Goal: Task Accomplishment & Management: Manage account settings

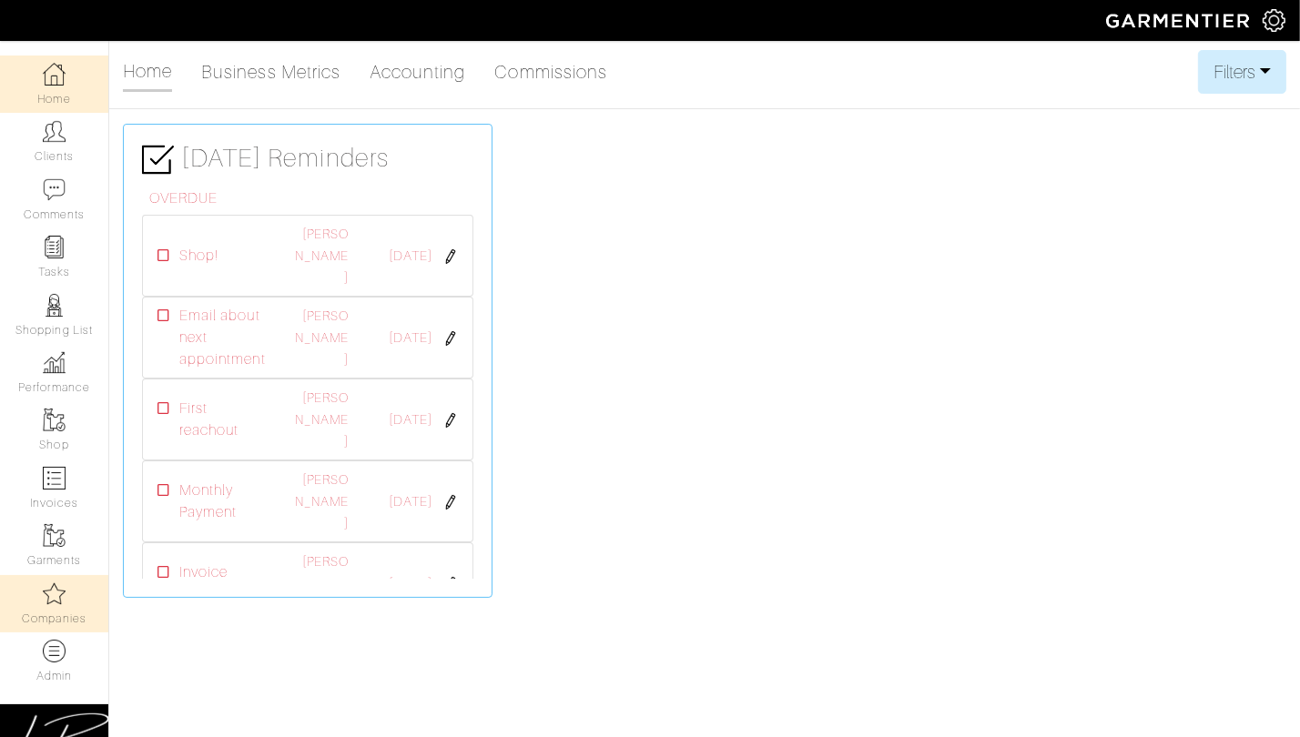
click at [64, 609] on link "Companies" at bounding box center [54, 603] width 108 height 57
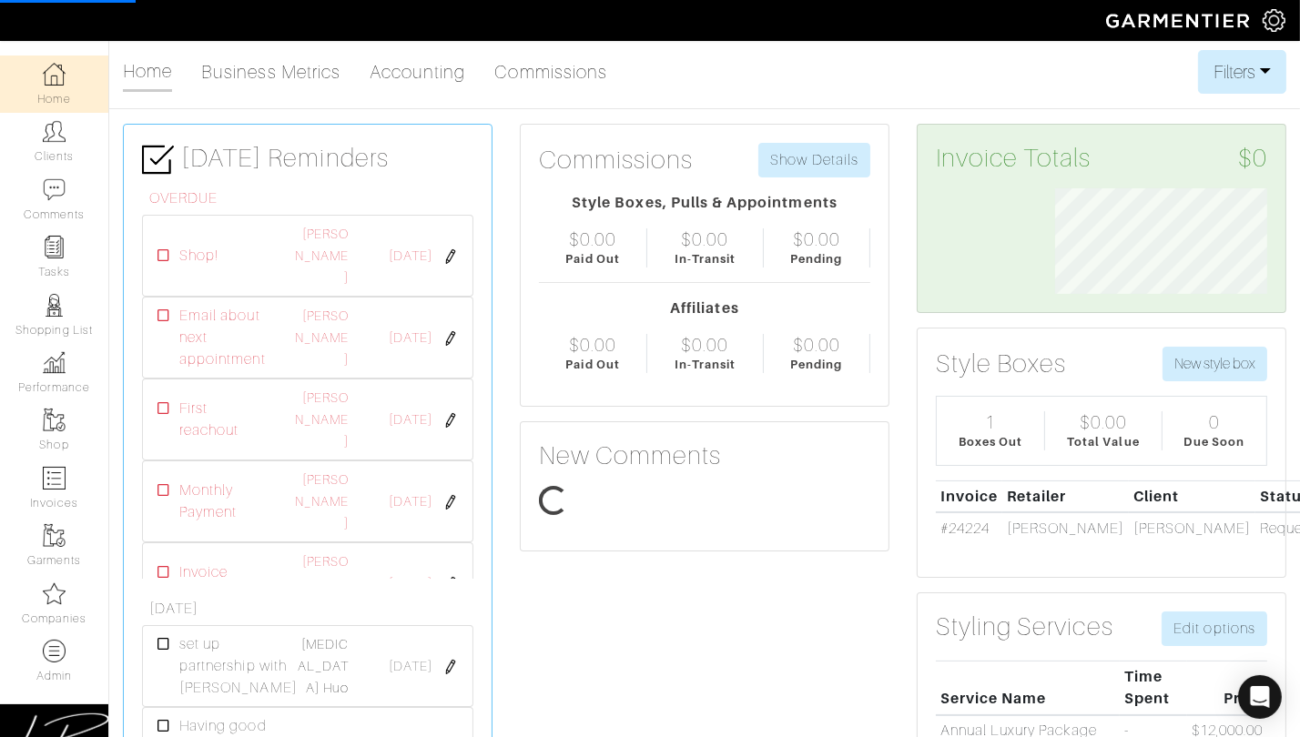
scroll to position [105, 238]
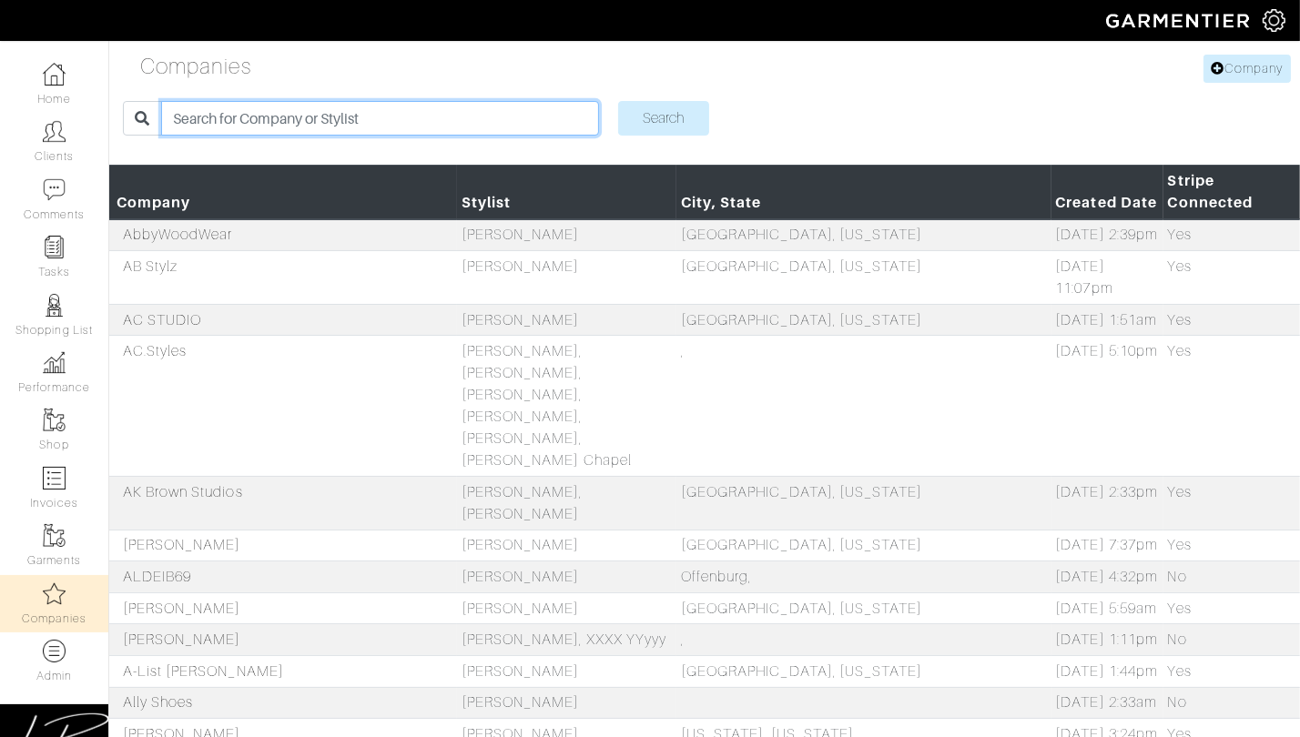
click at [236, 117] on input "search" at bounding box center [379, 118] width 437 height 35
type input "ac"
click at [618, 101] on input "Search" at bounding box center [663, 118] width 91 height 35
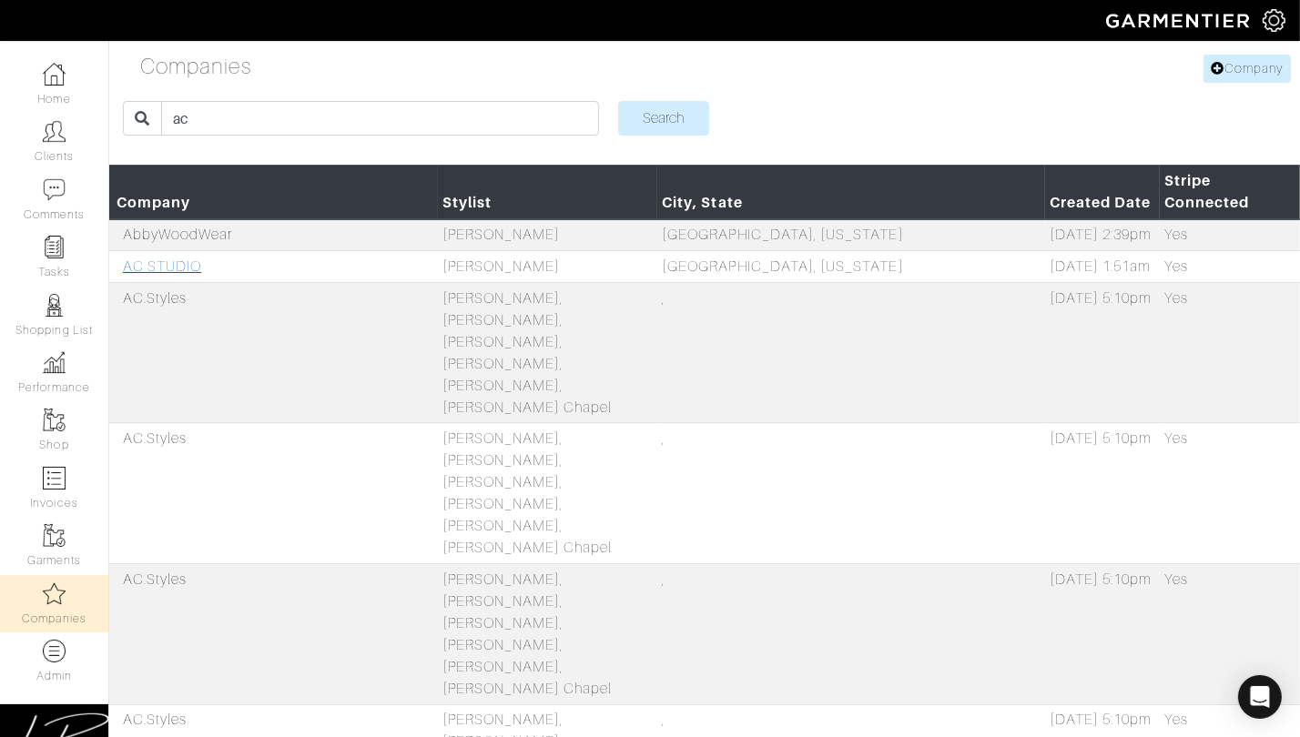
click at [178, 259] on link "AC STUDIO" at bounding box center [162, 267] width 78 height 16
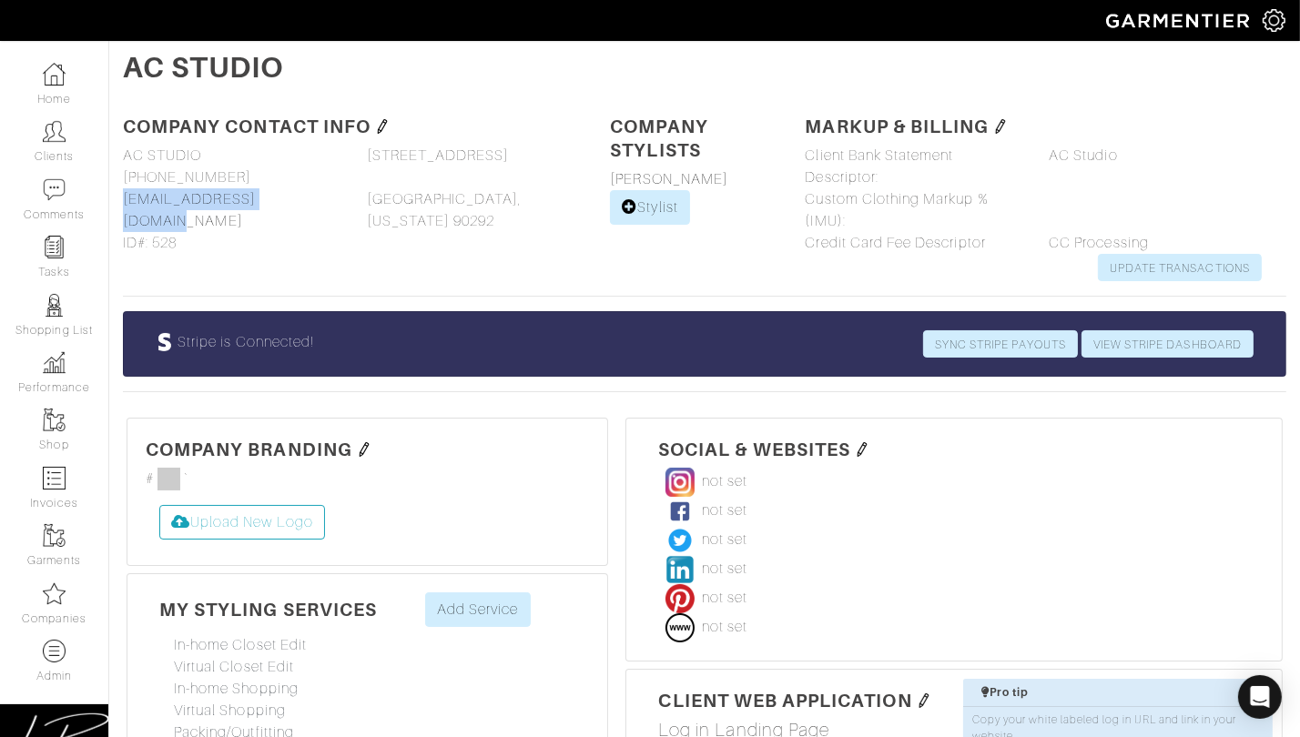
drag, startPoint x: 304, startPoint y: 203, endPoint x: 121, endPoint y: 204, distance: 183.0
click at [121, 204] on div "Company name AC STUDIO AC STUDIO Phone 847-609-4003 847-609-4003 Email acstudio…" at bounding box center [231, 199] width 244 height 109
copy link "acstudiosinc@gmail.com"
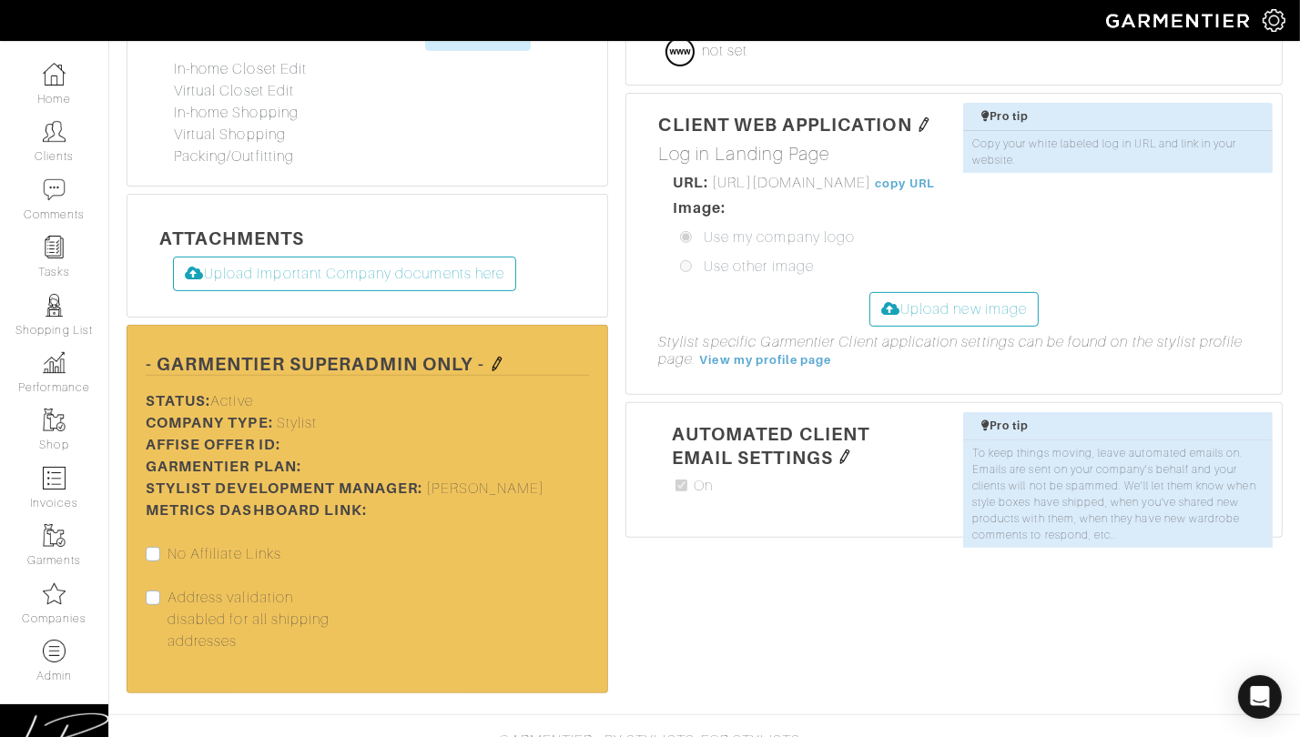
scroll to position [594, 0]
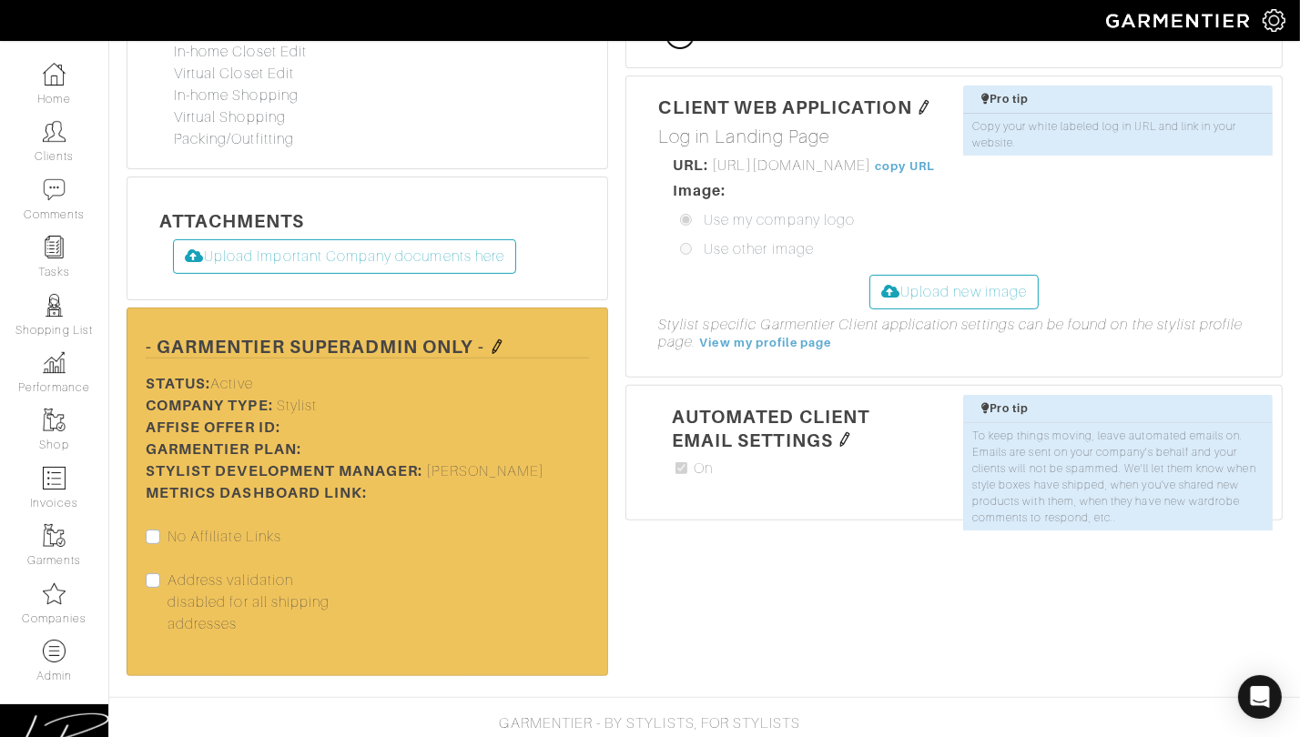
click at [499, 334] on h5 "- Garmentier SuperAdmin only -" at bounding box center [367, 346] width 443 height 25
click at [500, 340] on img at bounding box center [497, 347] width 15 height 15
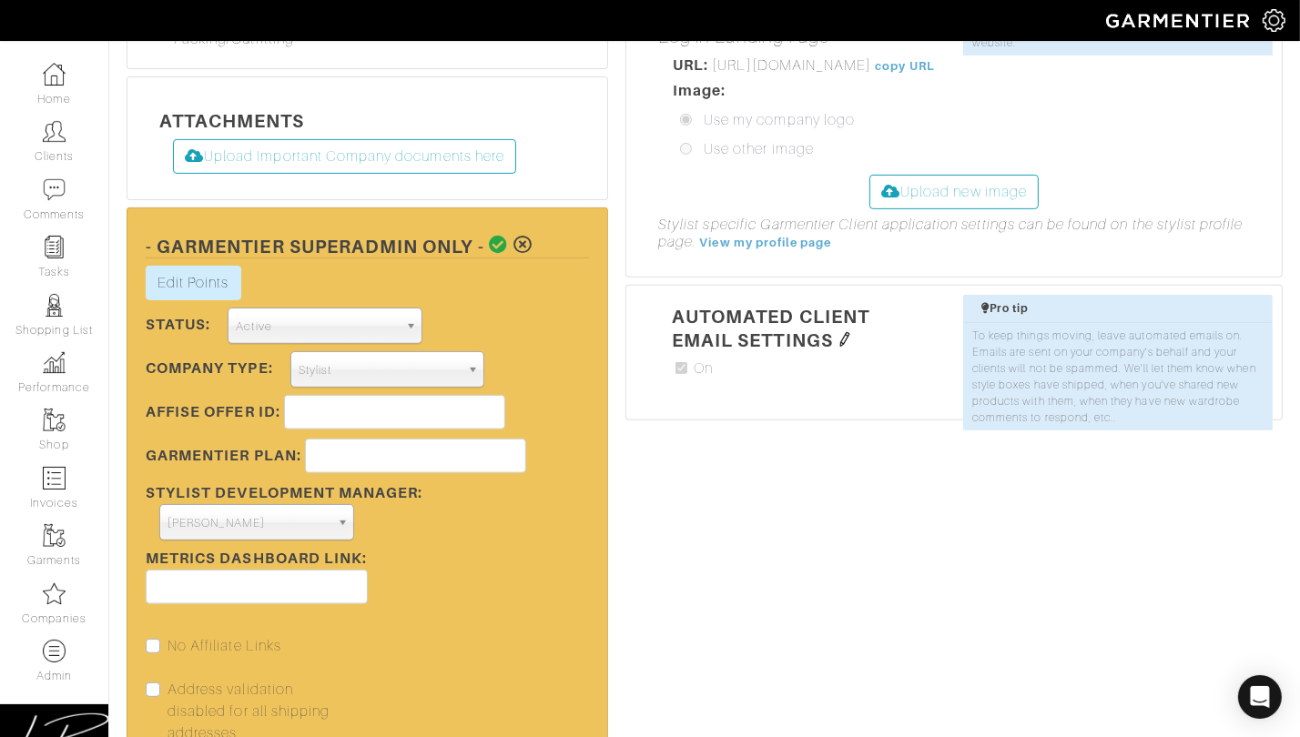
scroll to position [702, 0]
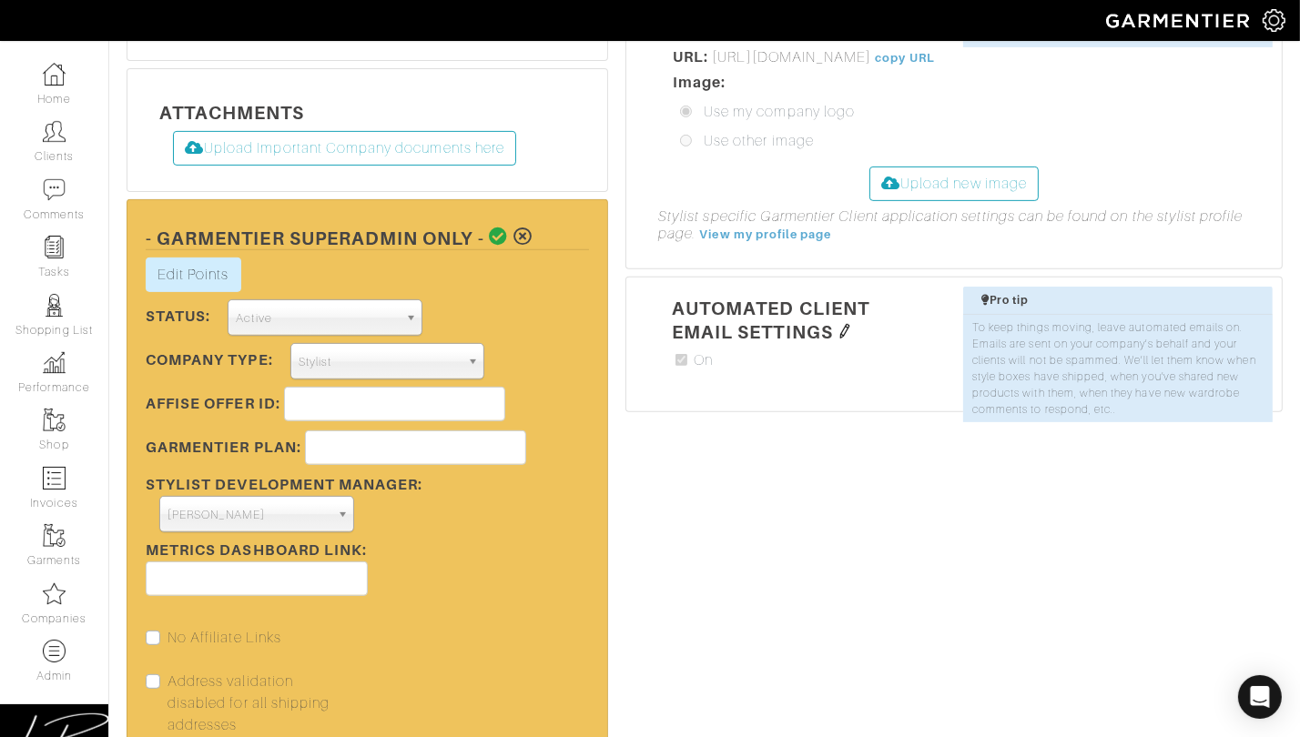
click at [347, 360] on span "Stylist" at bounding box center [380, 362] width 162 height 36
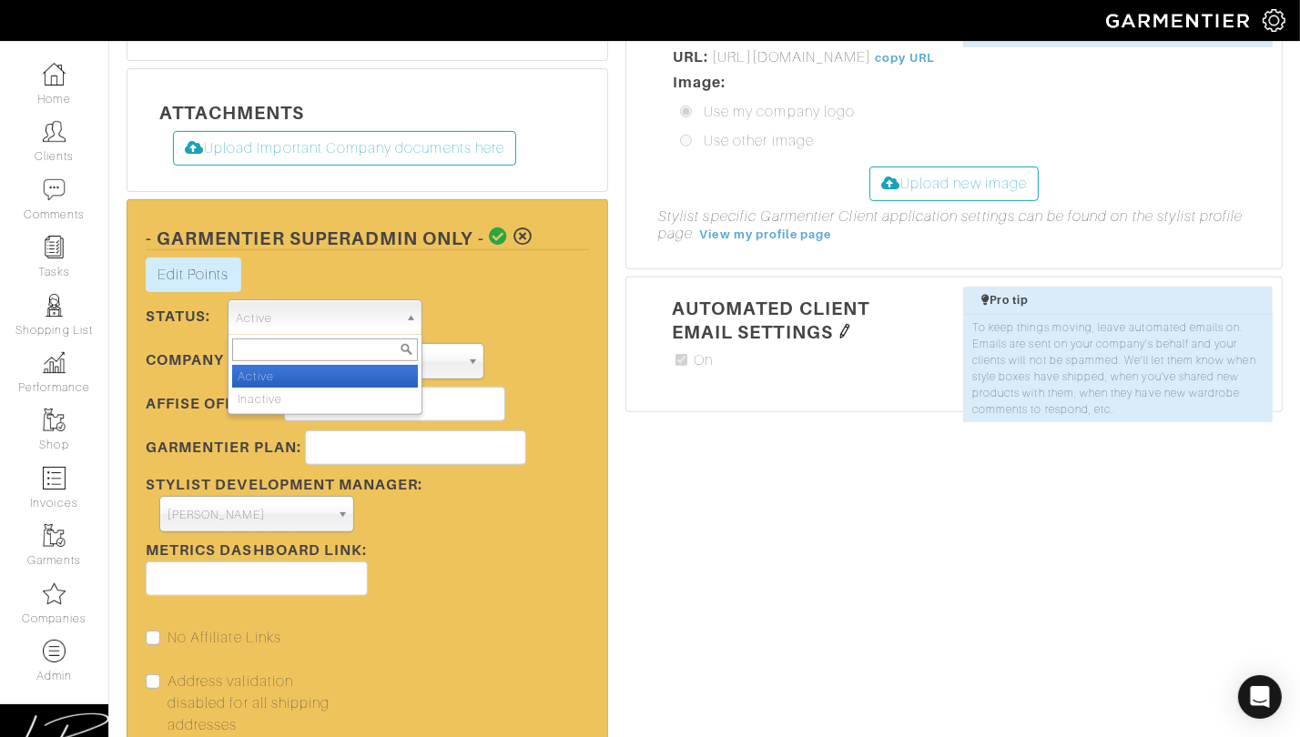
click at [326, 325] on span "Active" at bounding box center [317, 318] width 162 height 36
click at [308, 390] on li "Inactive" at bounding box center [325, 399] width 186 height 23
select select "Inactive"
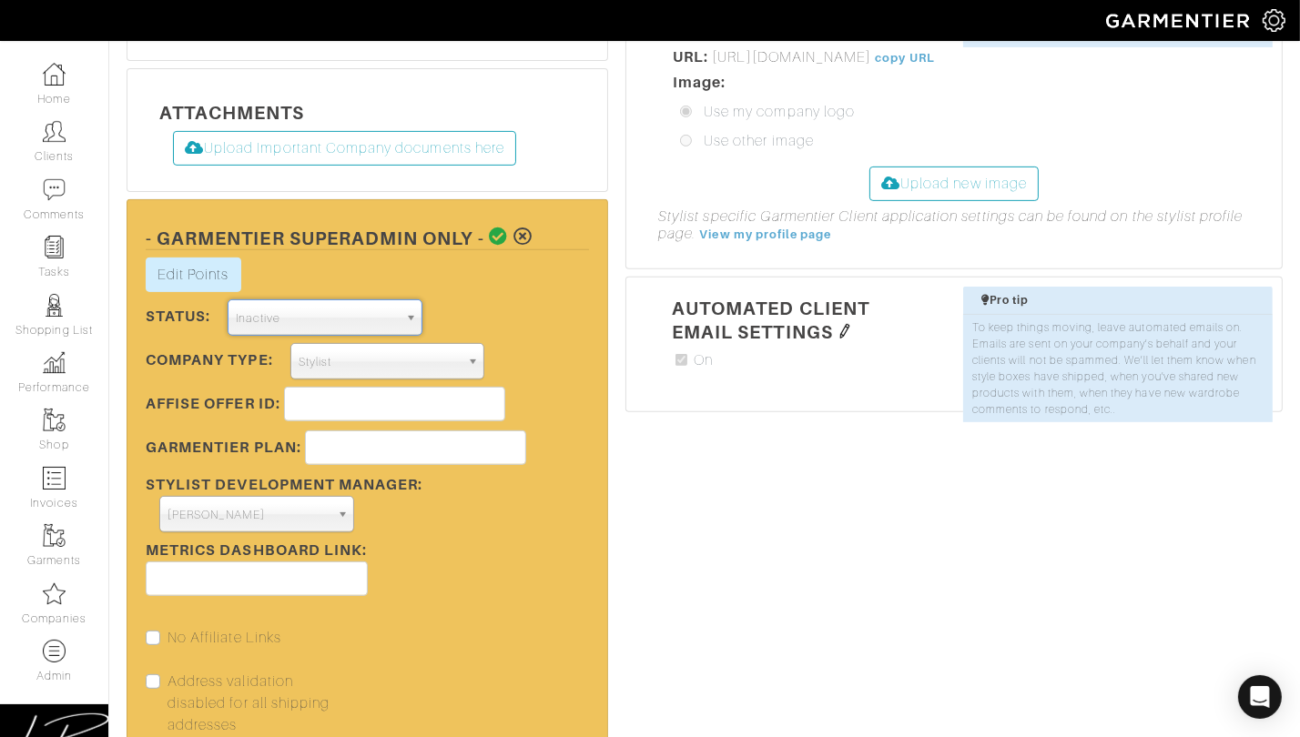
click at [492, 237] on icon at bounding box center [499, 237] width 19 height 18
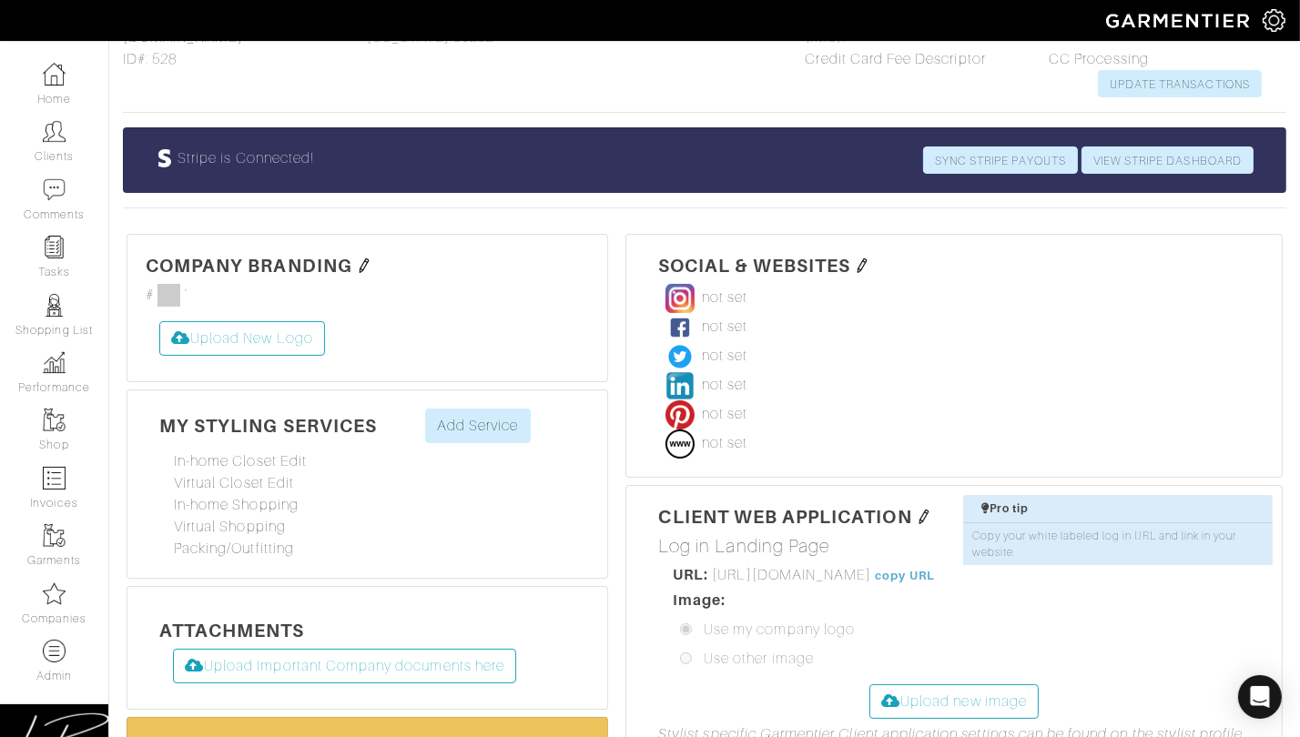
scroll to position [0, 0]
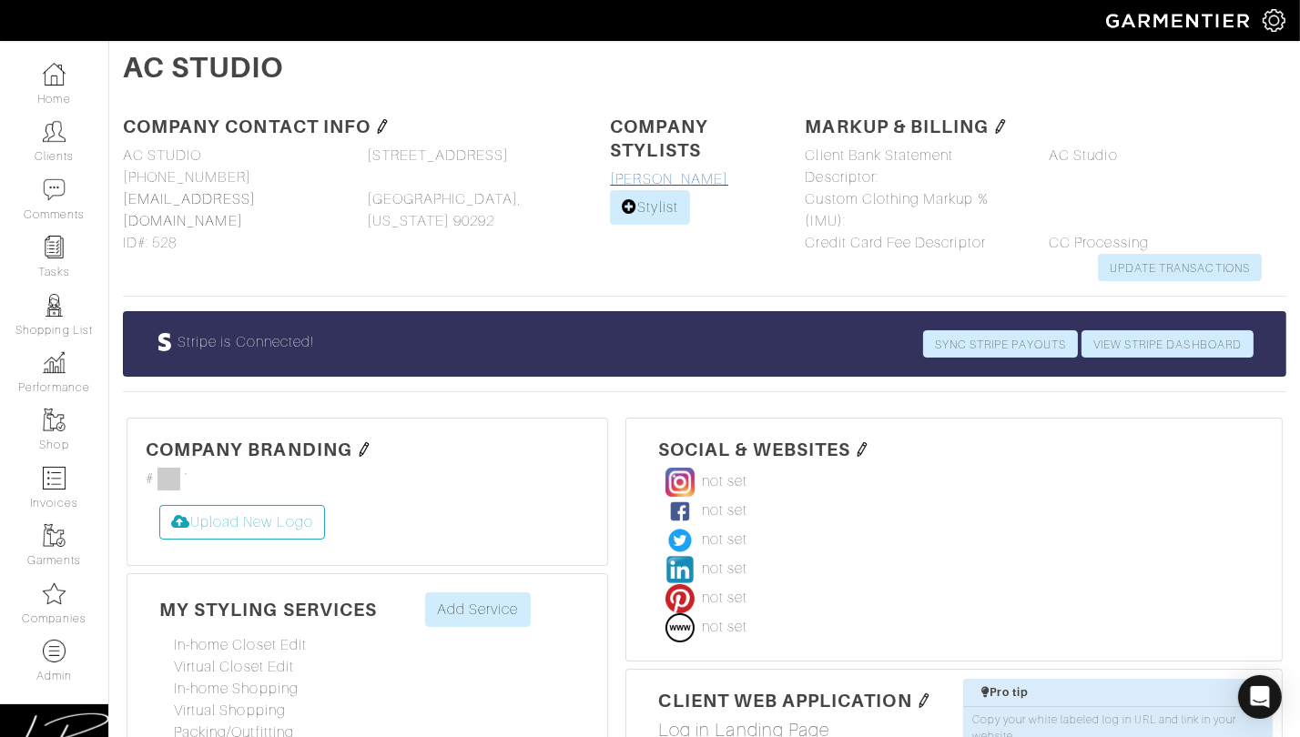
click at [643, 180] on link "Alexis Frank" at bounding box center [669, 179] width 118 height 16
select select
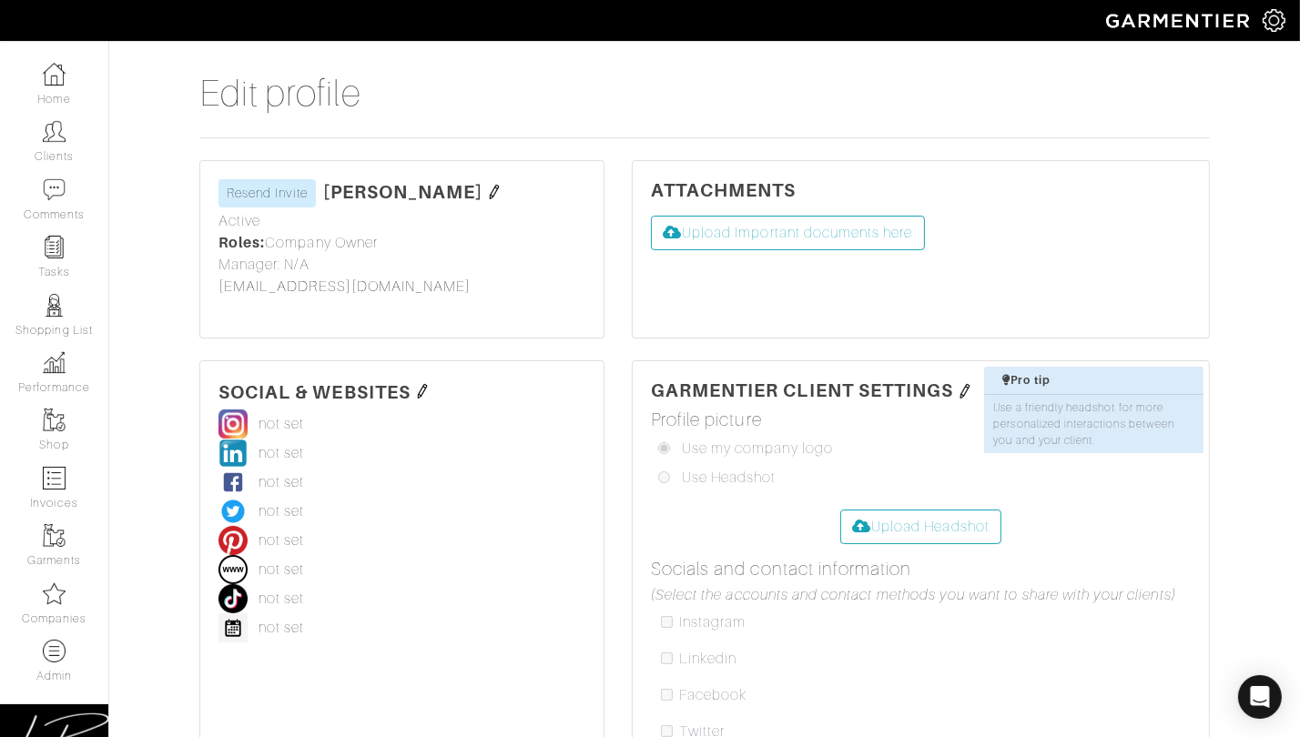
click at [487, 188] on img at bounding box center [494, 192] width 15 height 15
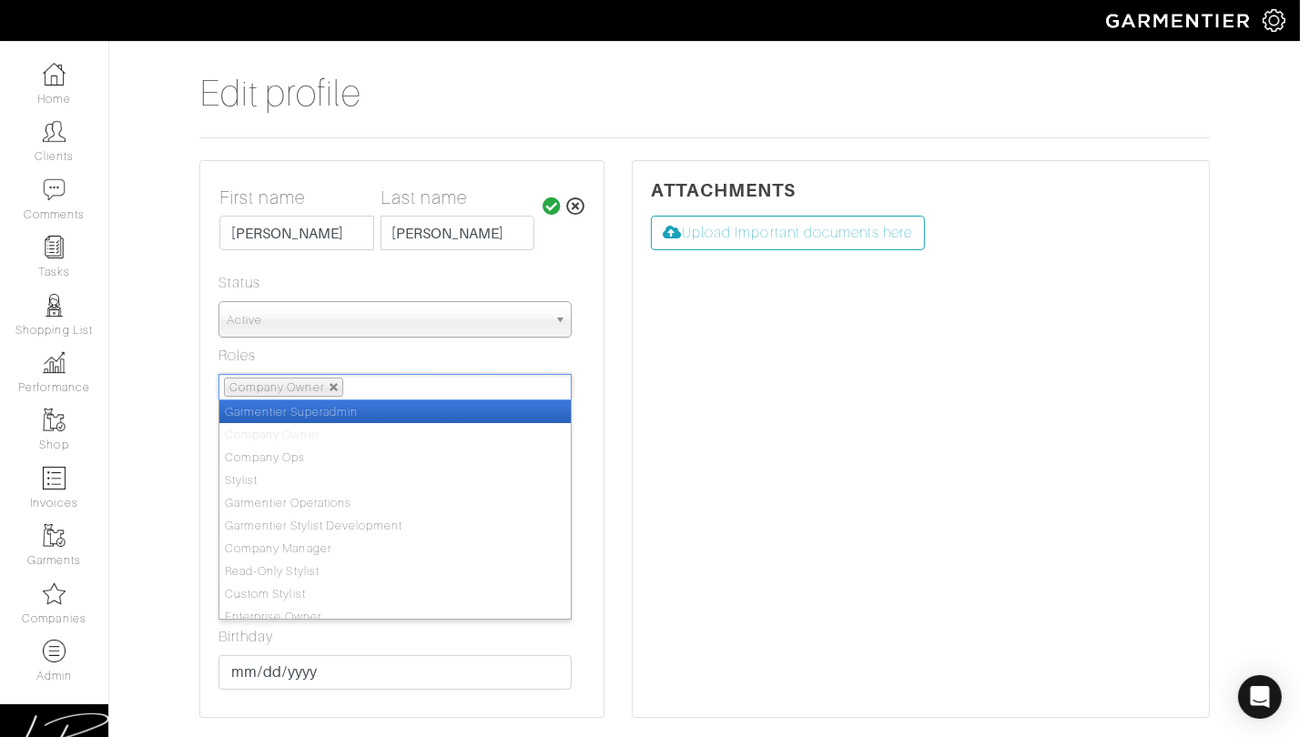
click at [363, 396] on input "text" at bounding box center [359, 387] width 23 height 23
type input "sty"
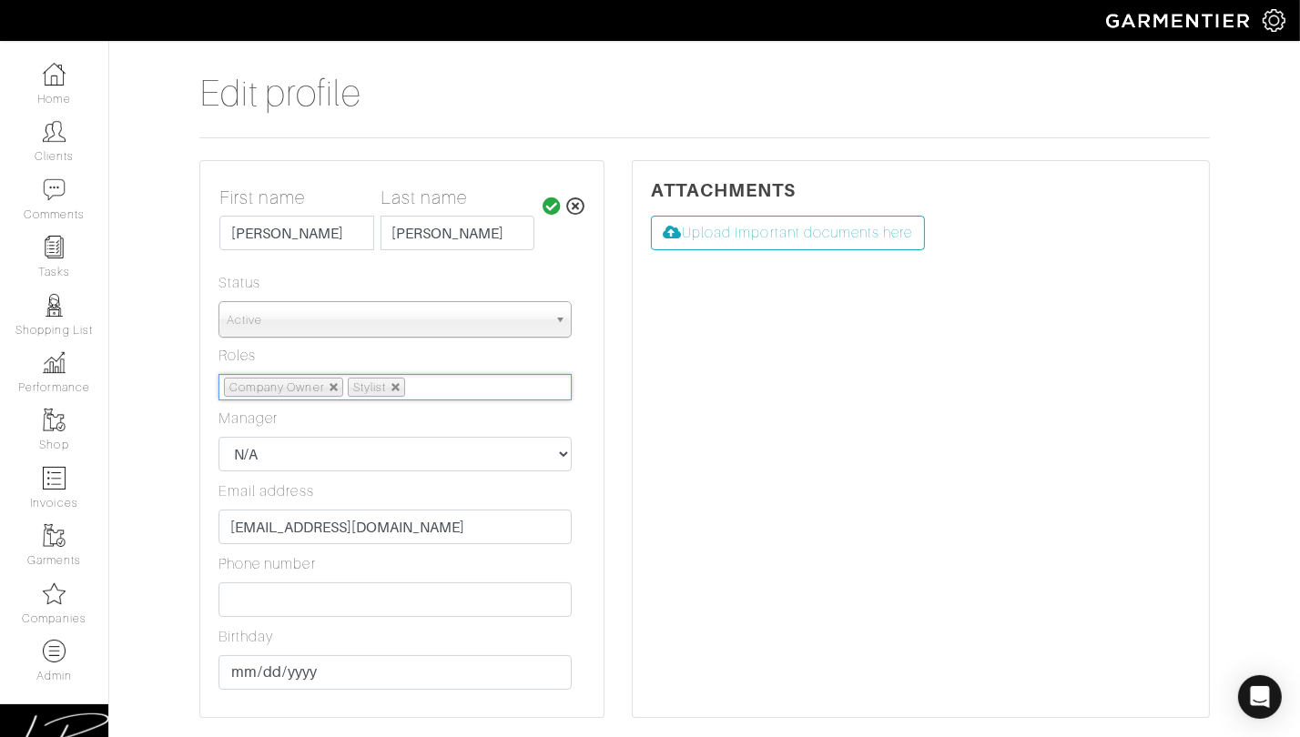
click at [492, 314] on span "Active" at bounding box center [387, 320] width 320 height 36
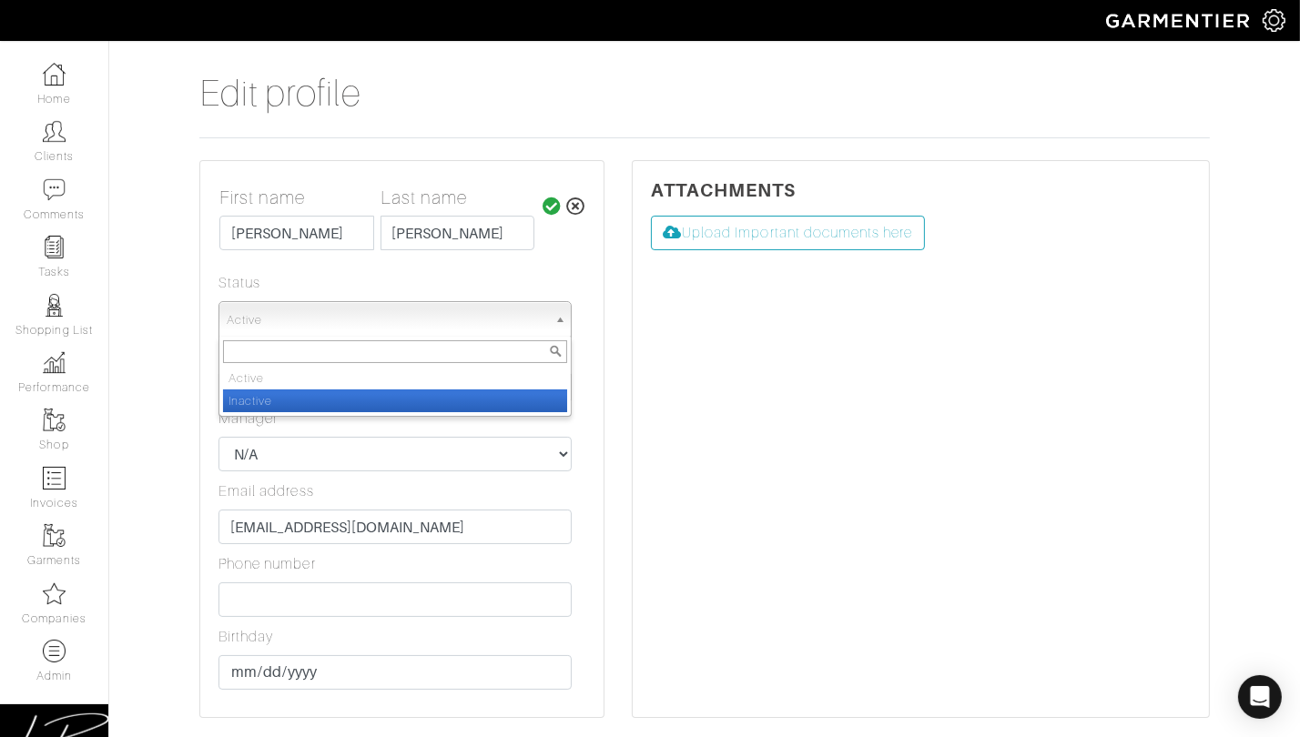
click at [331, 397] on li "Inactive" at bounding box center [395, 401] width 344 height 23
select select "Inactive"
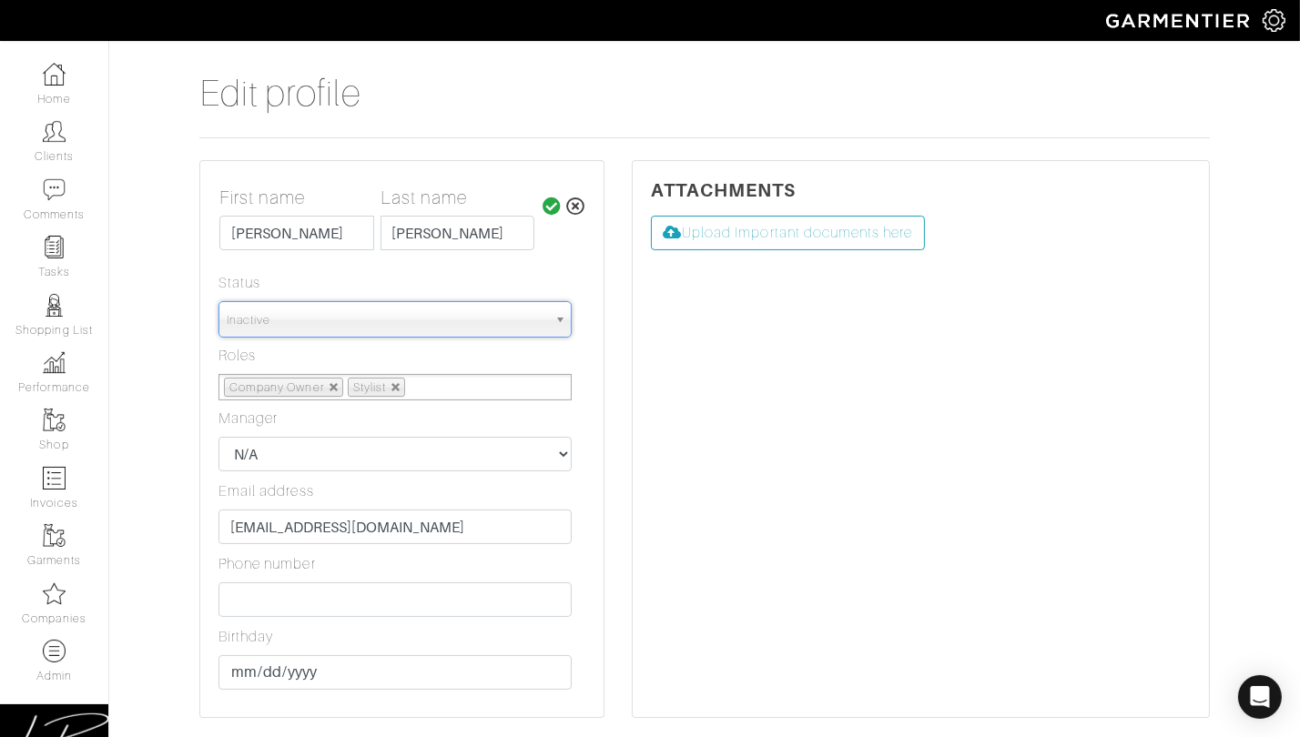
click at [561, 203] on icon at bounding box center [552, 207] width 19 height 18
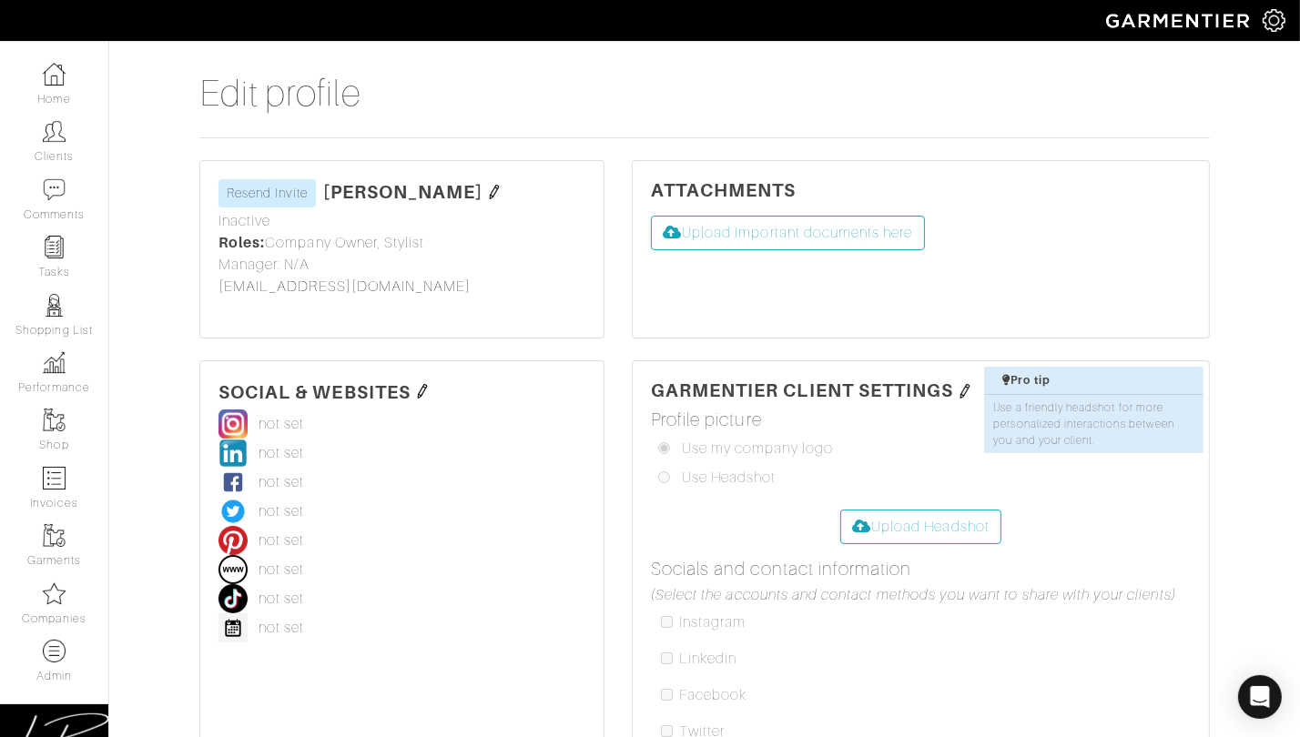
click at [487, 193] on img at bounding box center [494, 192] width 15 height 15
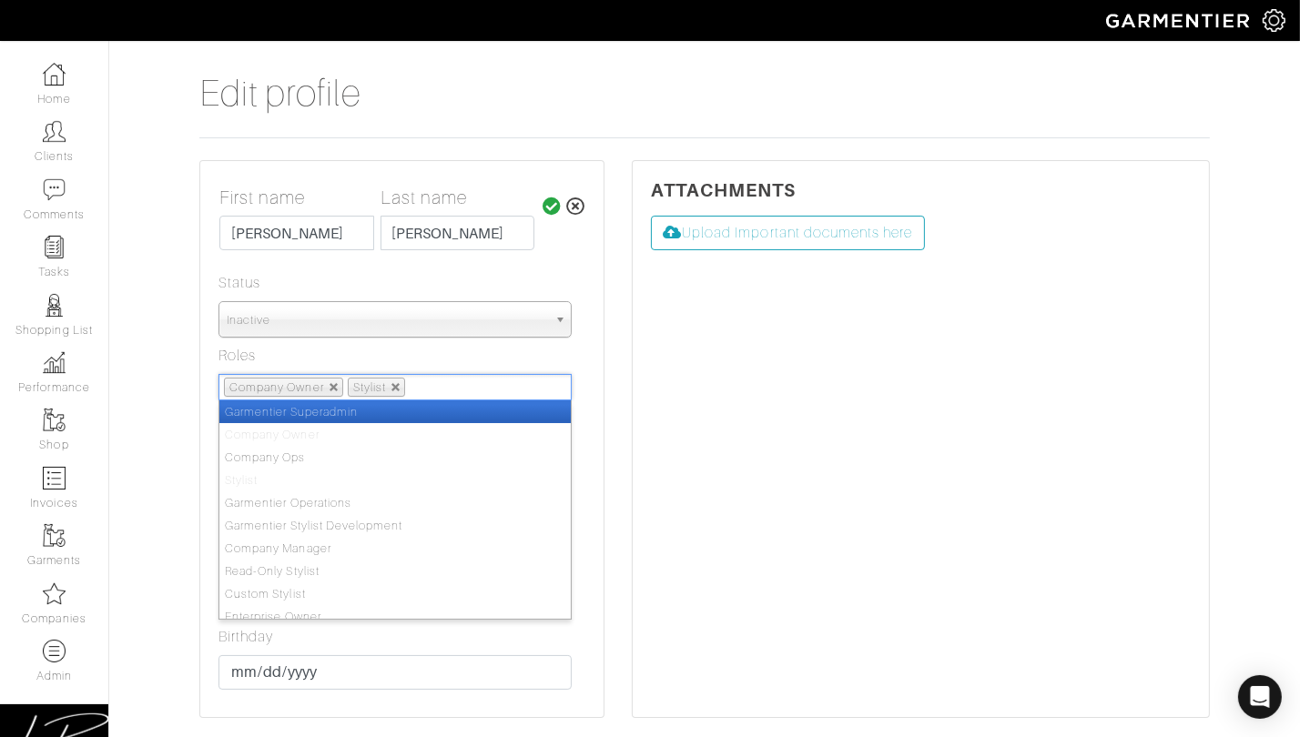
click at [433, 379] on ul "Company Owner Stylist" at bounding box center [394, 387] width 353 height 26
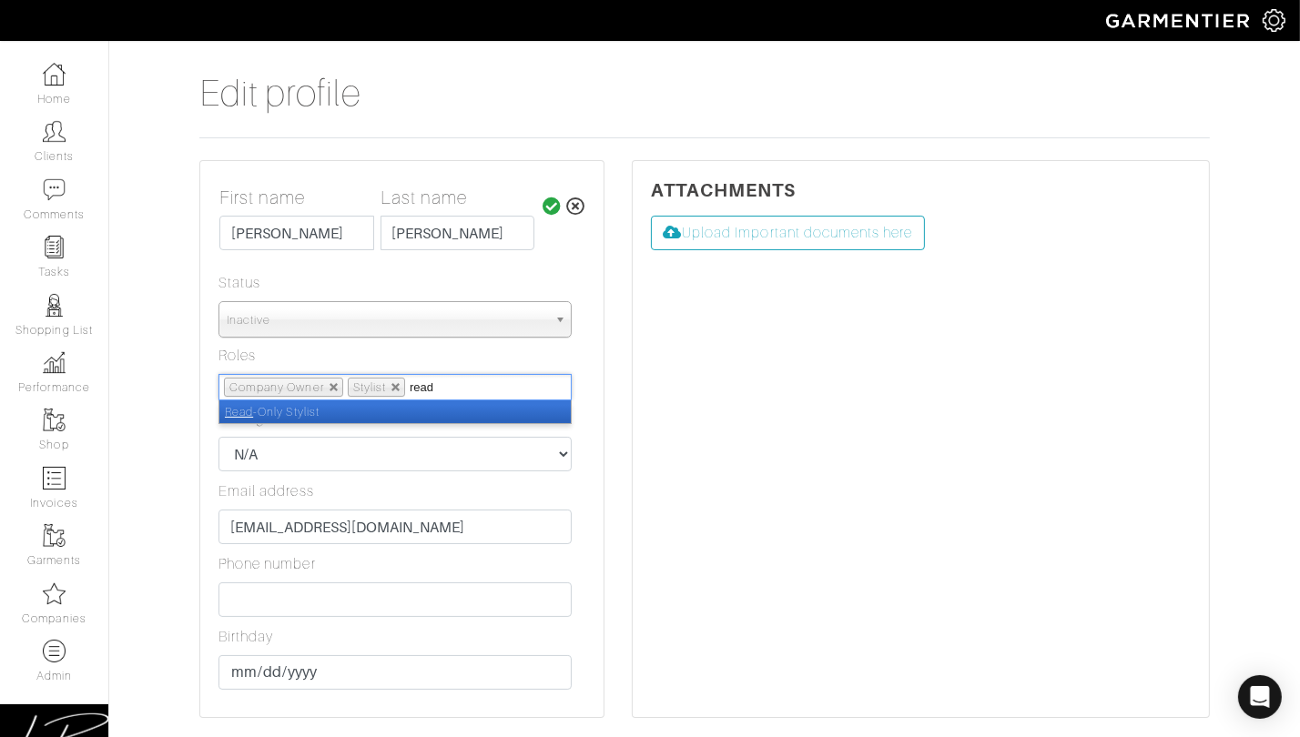
type input "read"
click at [402, 414] on li "Read -Only Stylist" at bounding box center [394, 412] width 351 height 23
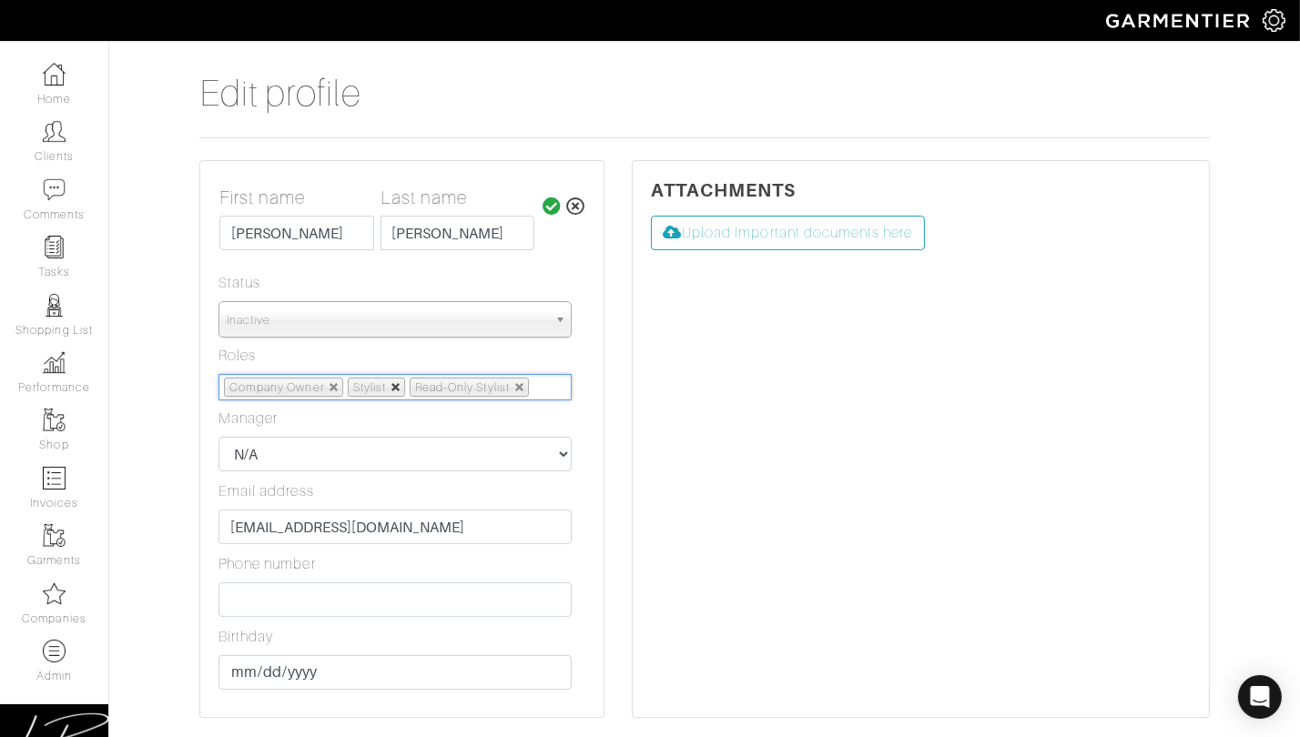
click at [401, 391] on link at bounding box center [396, 387] width 11 height 11
click at [549, 204] on icon at bounding box center [552, 207] width 19 height 18
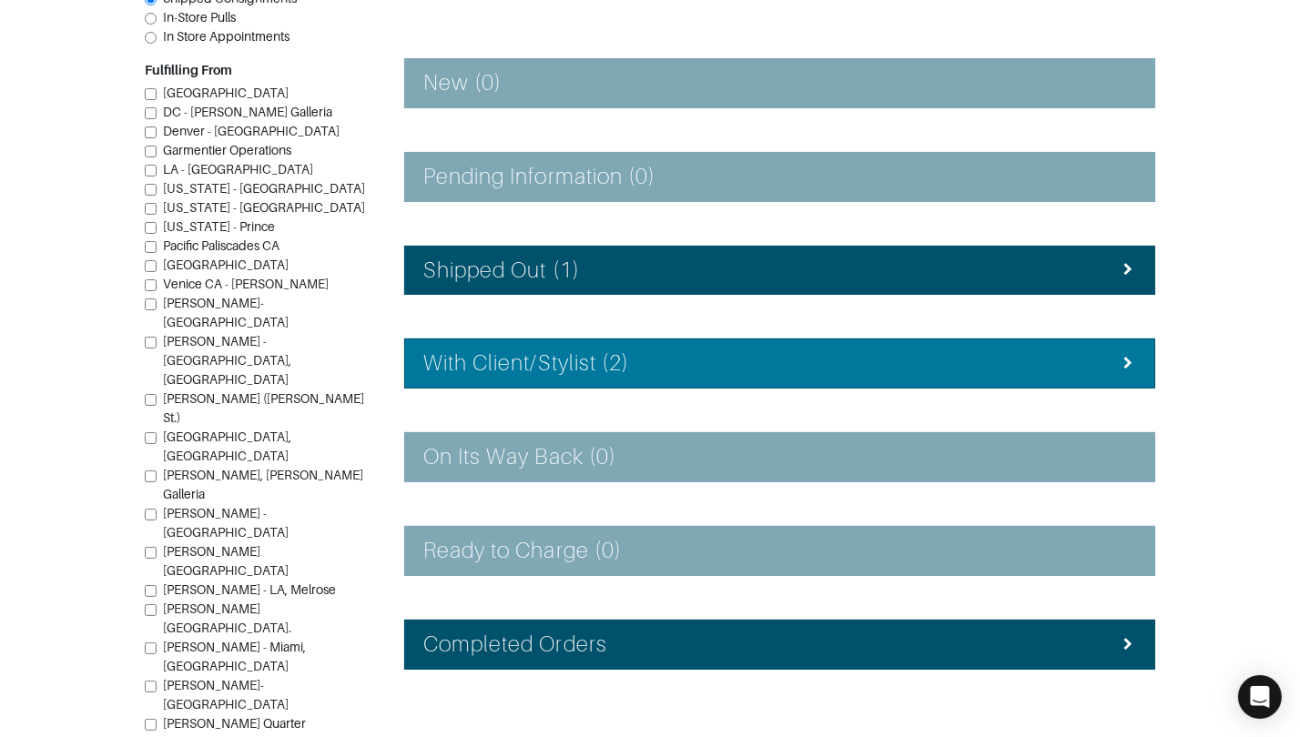
scroll to position [255, 0]
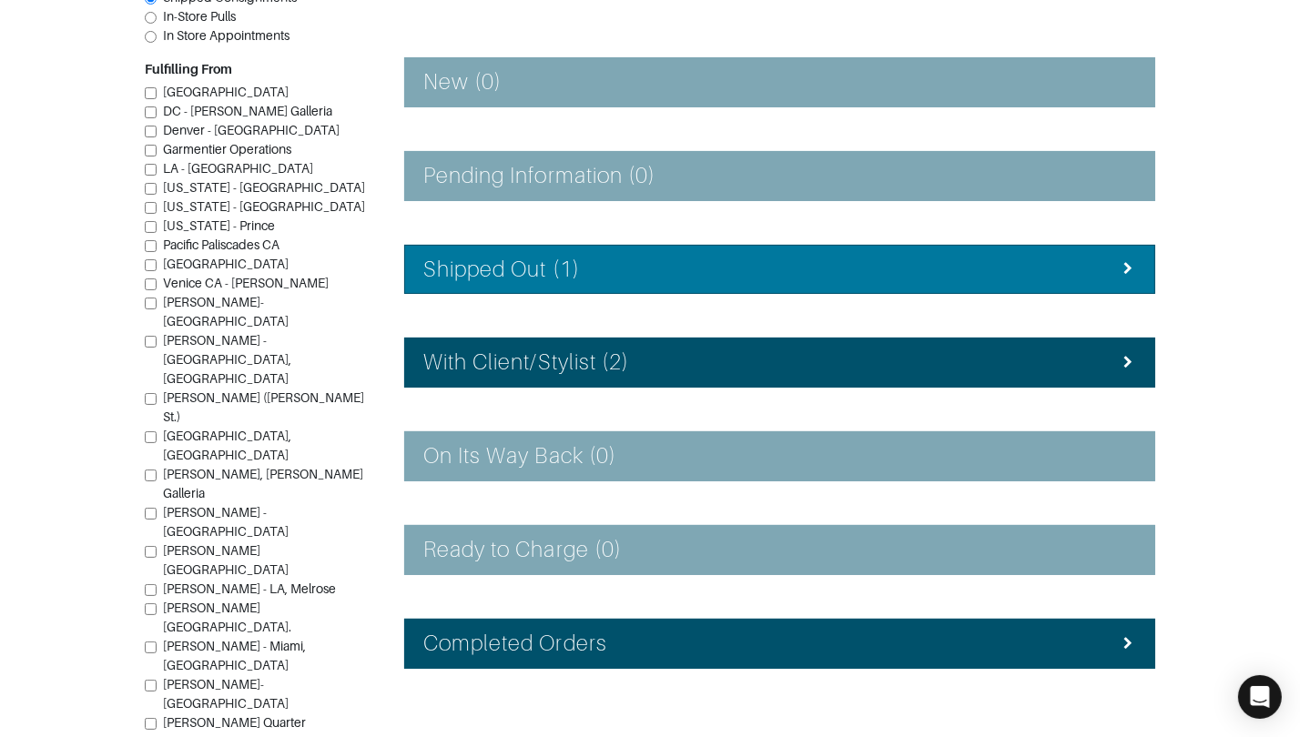
click at [477, 277] on h4 "Shipped Out (1)" at bounding box center [501, 270] width 157 height 26
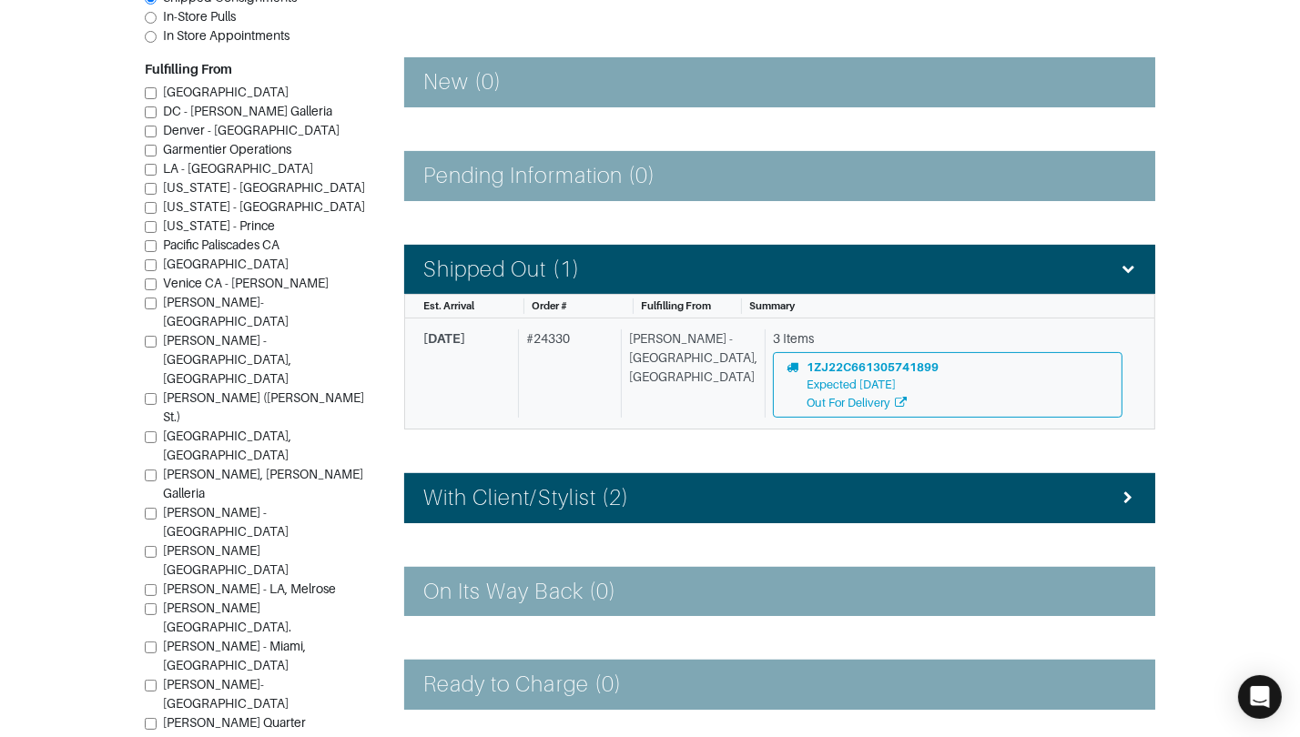
click at [688, 389] on div "[PERSON_NAME] - [GEOGRAPHIC_DATA], [GEOGRAPHIC_DATA]" at bounding box center [689, 374] width 137 height 88
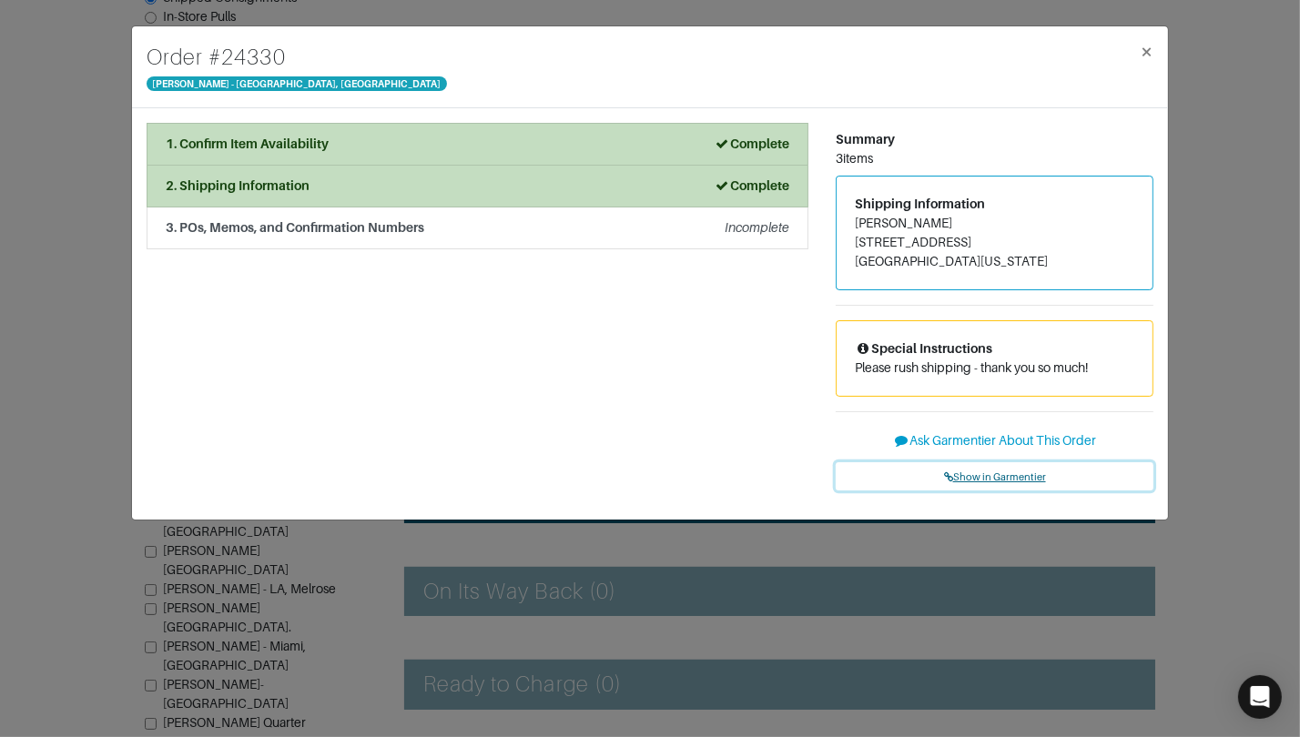
click at [965, 472] on span "Show in Garmentier" at bounding box center [995, 477] width 102 height 11
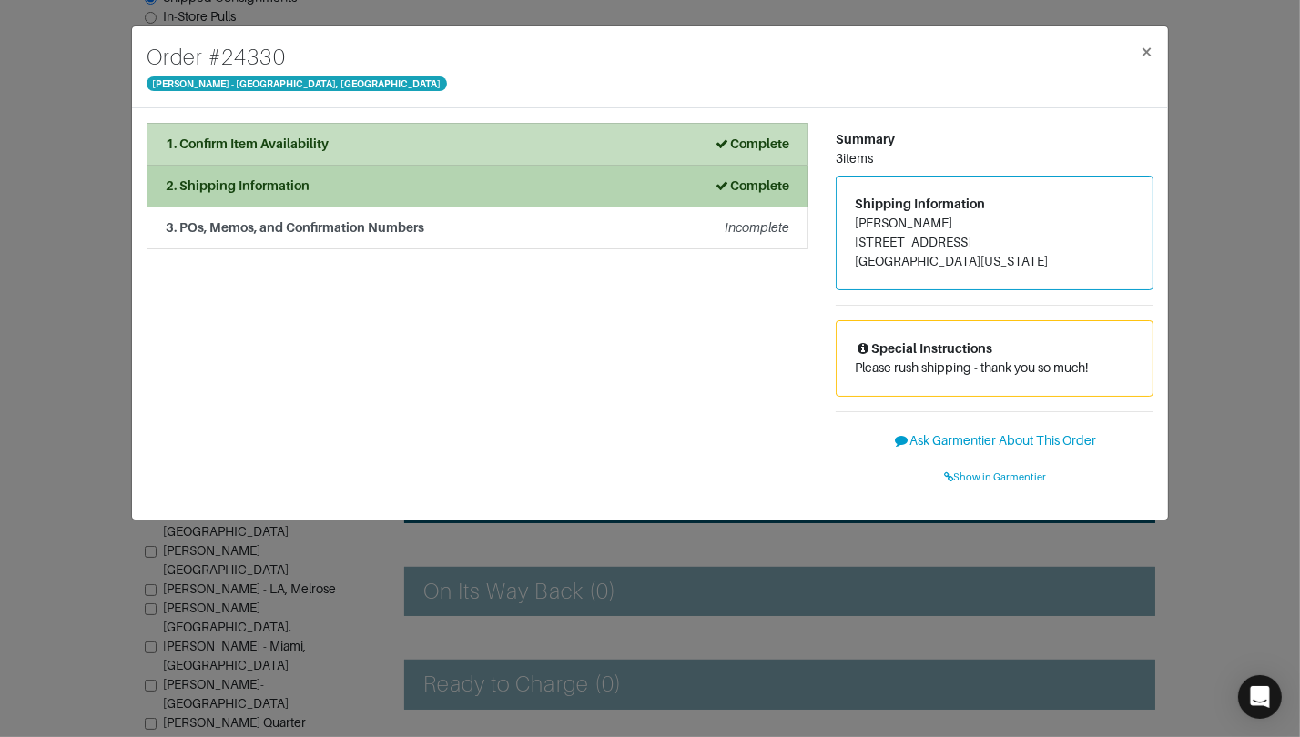
click at [478, 183] on div "2. Shipping Information Complete" at bounding box center [478, 186] width 624 height 19
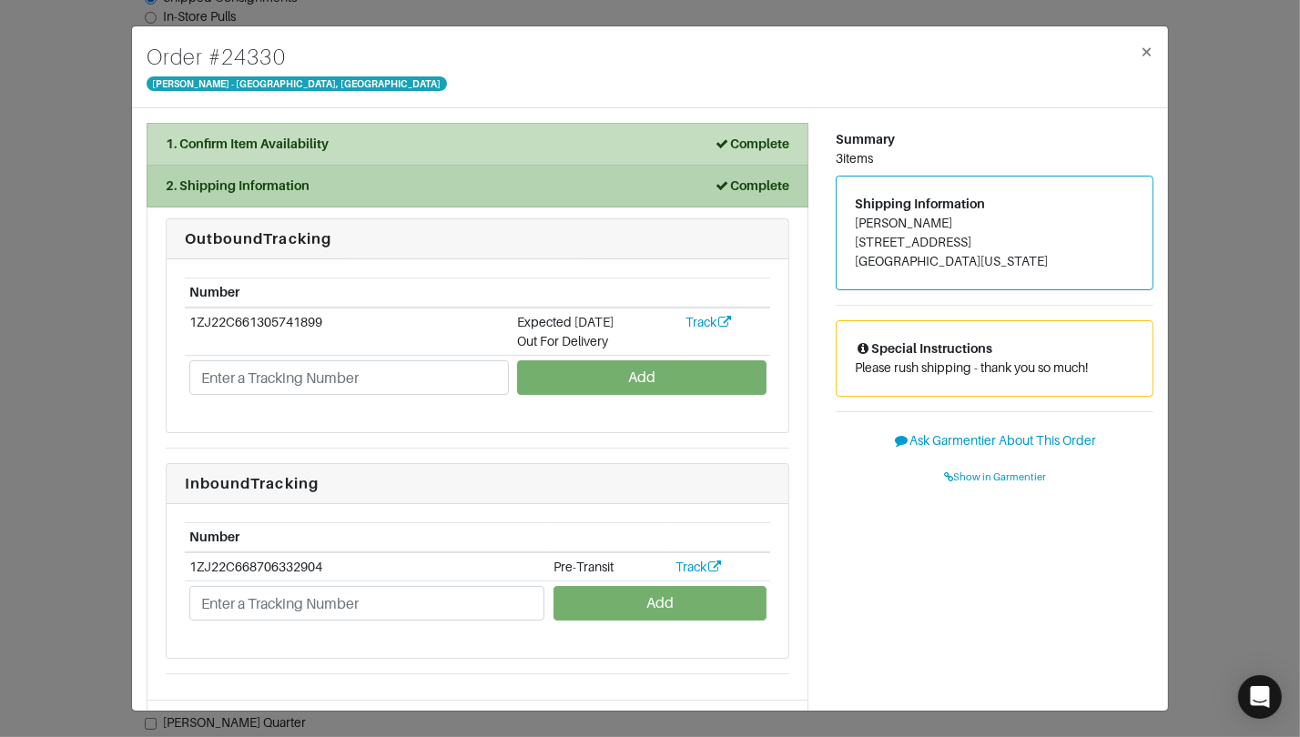
click at [478, 183] on div "2. Shipping Information Complete" at bounding box center [478, 186] width 624 height 19
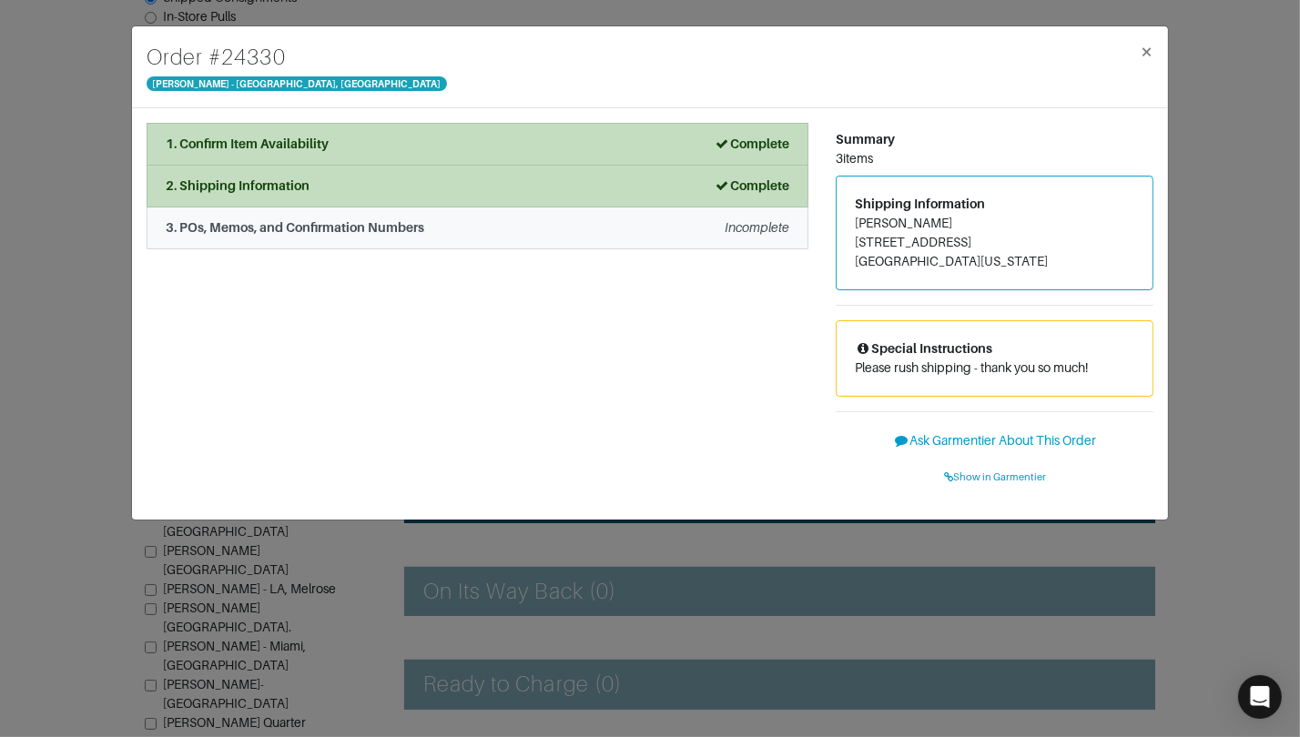
click at [473, 219] on div "3. POs, Memos, and Confirmation Numbers Incomplete" at bounding box center [478, 227] width 624 height 19
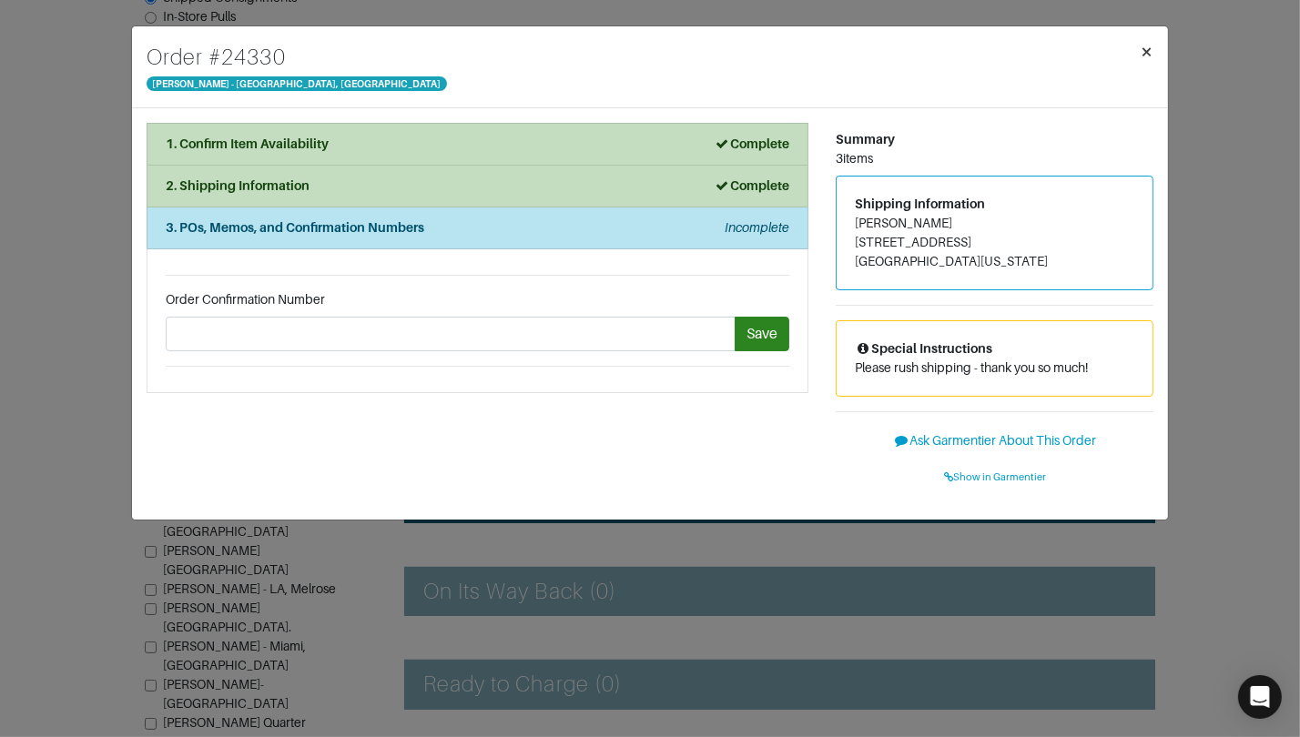
click at [1142, 47] on span "×" at bounding box center [1147, 51] width 14 height 25
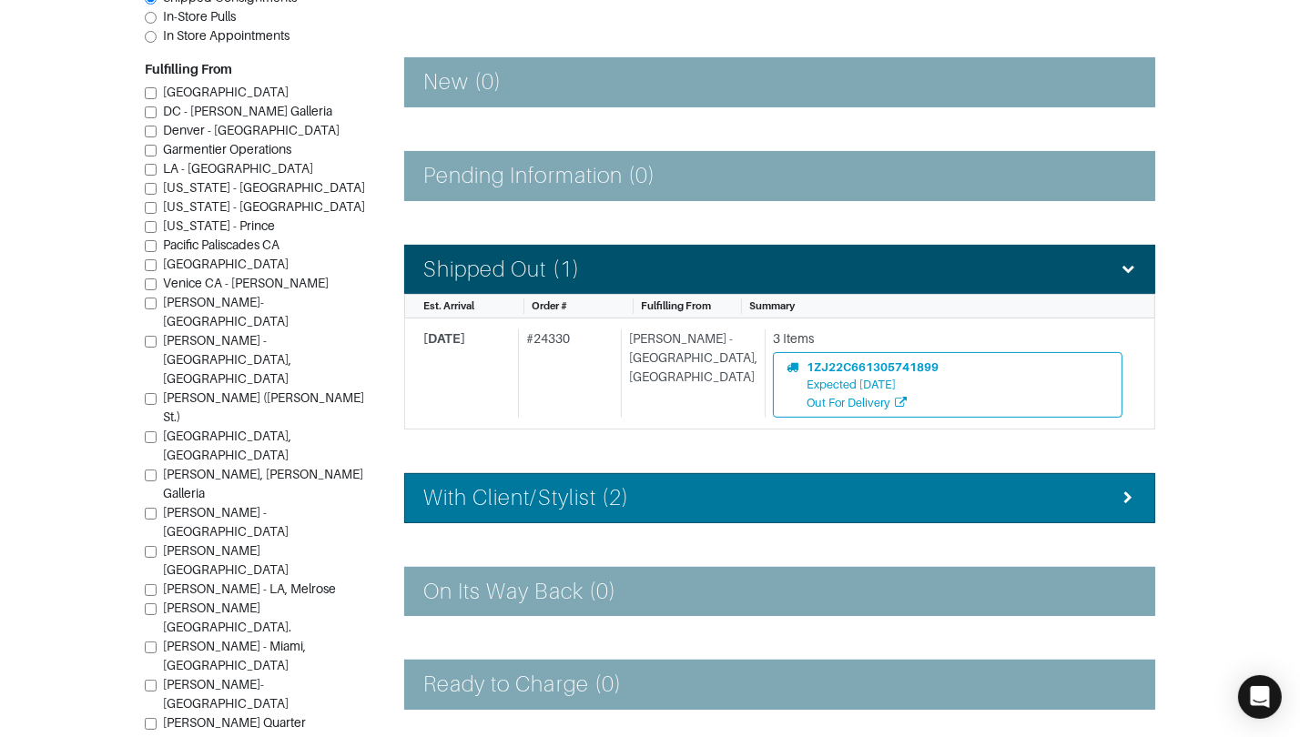
drag, startPoint x: 738, startPoint y: 505, endPoint x: 745, endPoint y: 482, distance: 23.6
click at [738, 505] on div "With Client/Stylist (2)" at bounding box center [779, 498] width 713 height 26
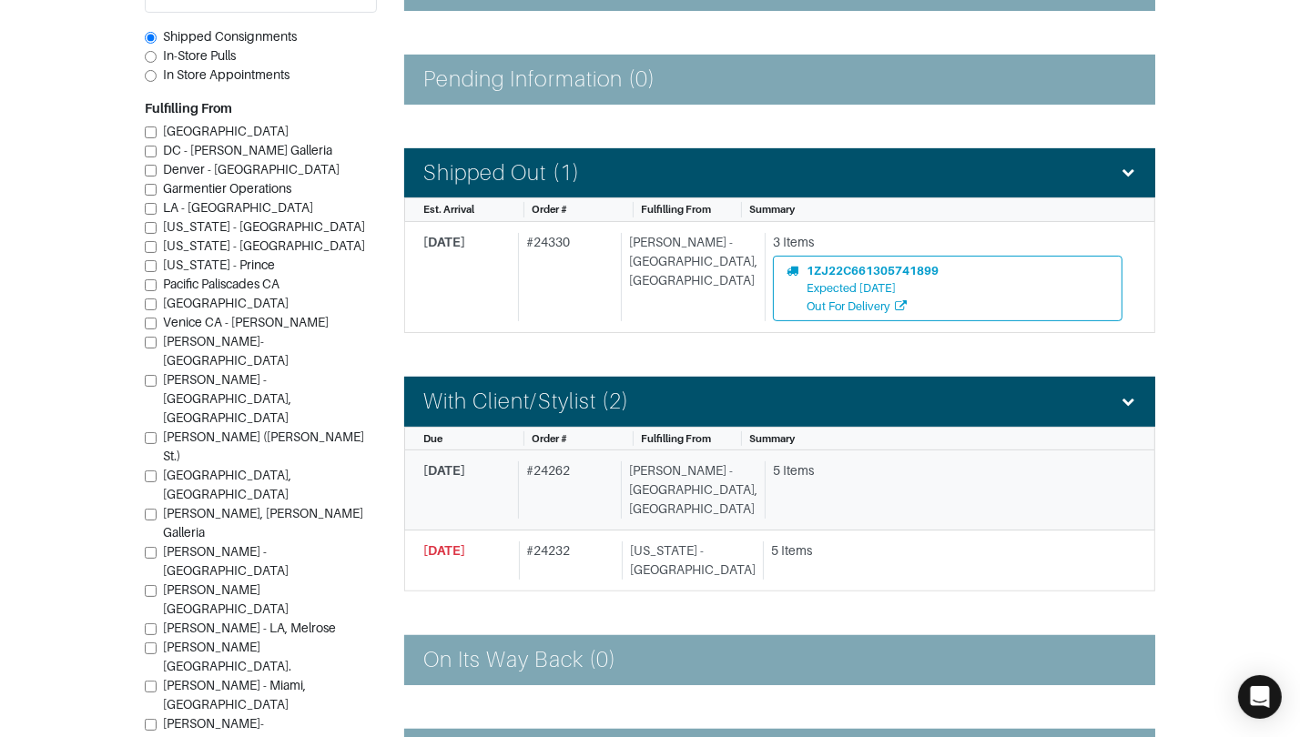
scroll to position [513, 0]
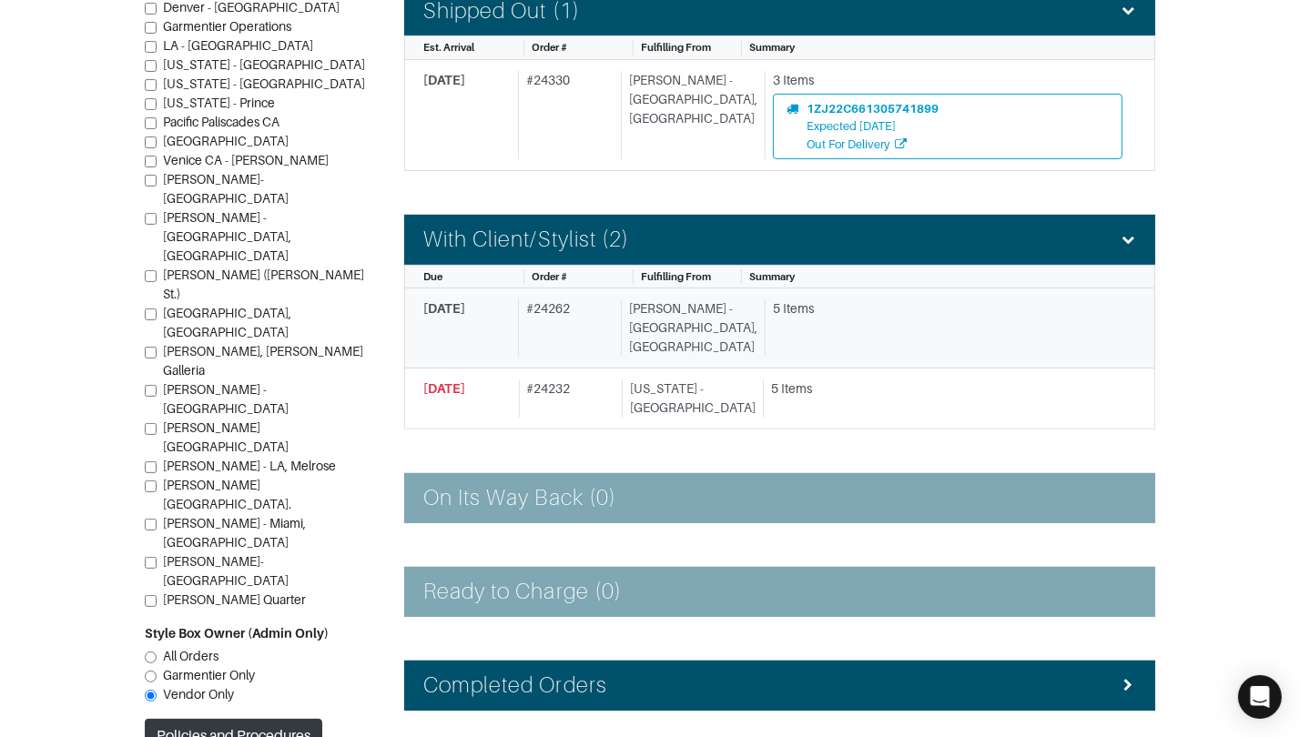
click at [686, 324] on div "[PERSON_NAME] - [GEOGRAPHIC_DATA], [GEOGRAPHIC_DATA]" at bounding box center [689, 327] width 137 height 57
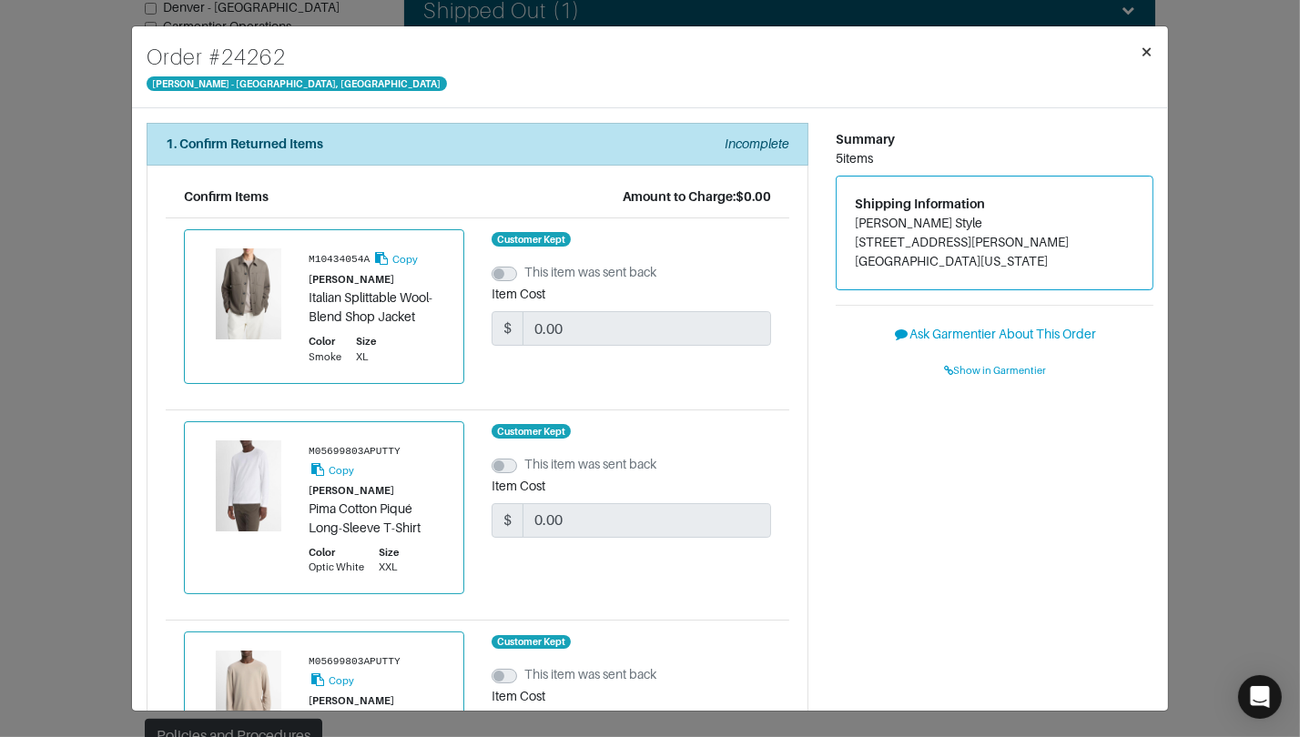
click at [1143, 55] on span "×" at bounding box center [1147, 51] width 14 height 25
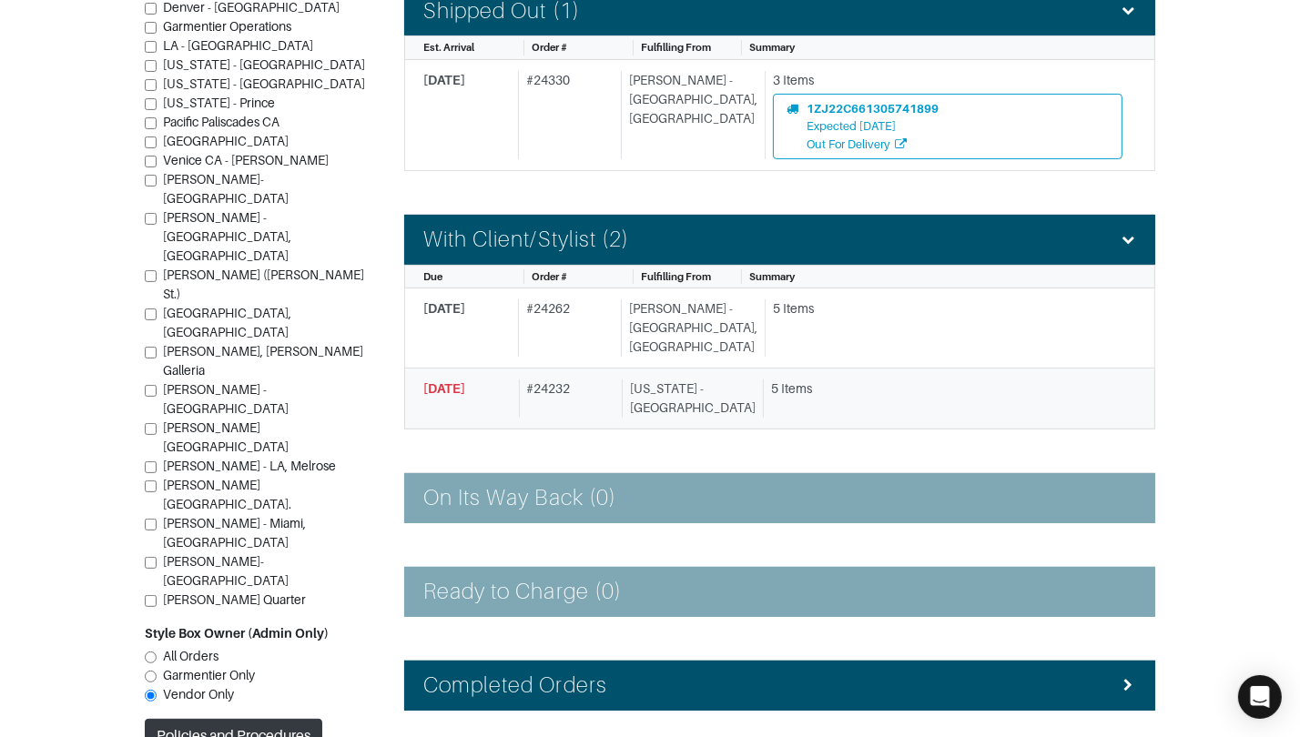
click at [690, 380] on div "[US_STATE] - [GEOGRAPHIC_DATA]" at bounding box center [689, 399] width 134 height 38
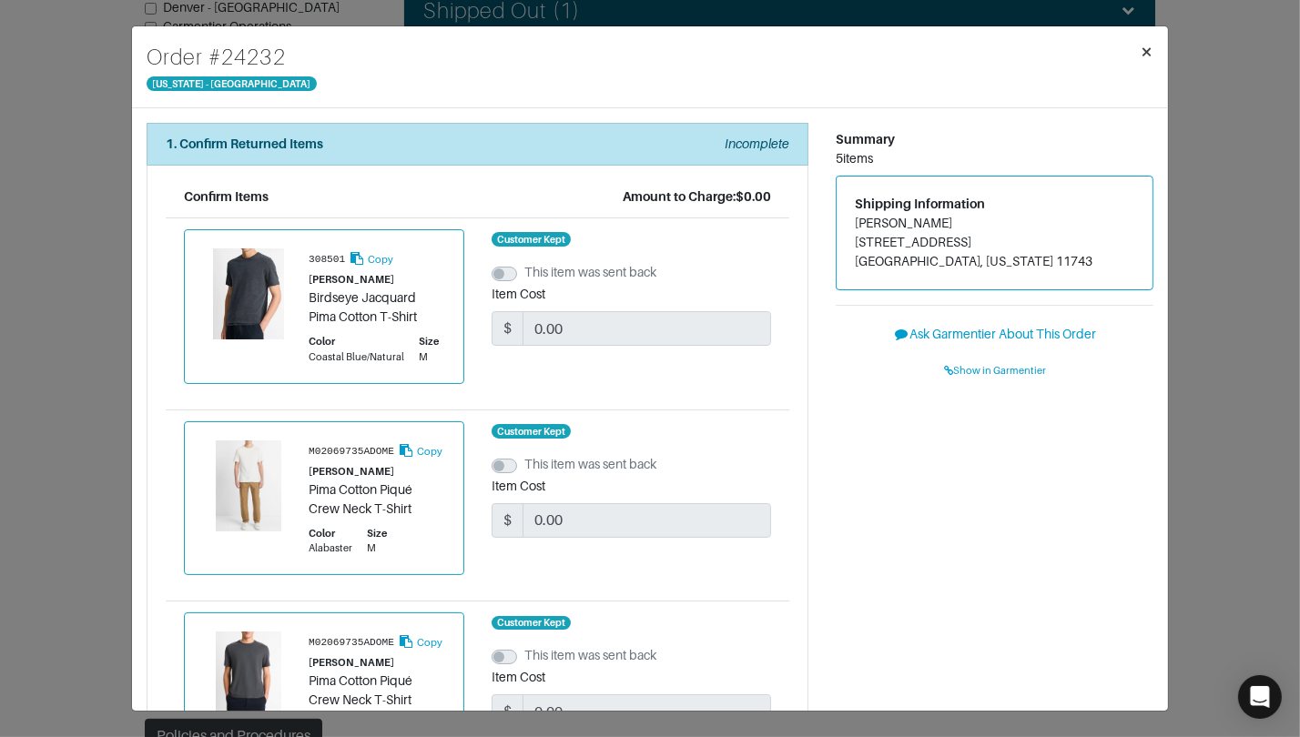
click at [1142, 55] on span "×" at bounding box center [1147, 51] width 14 height 25
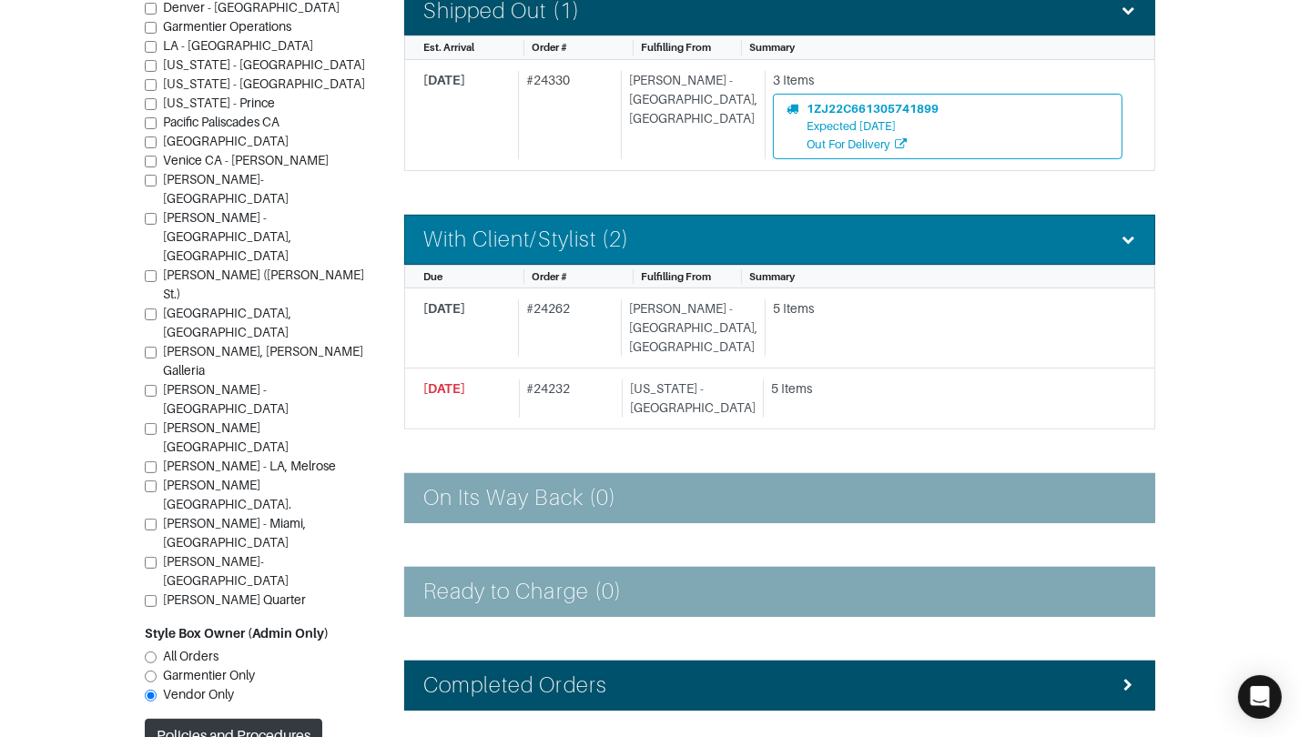
click at [856, 243] on div "With Client/Stylist (2)" at bounding box center [779, 240] width 713 height 26
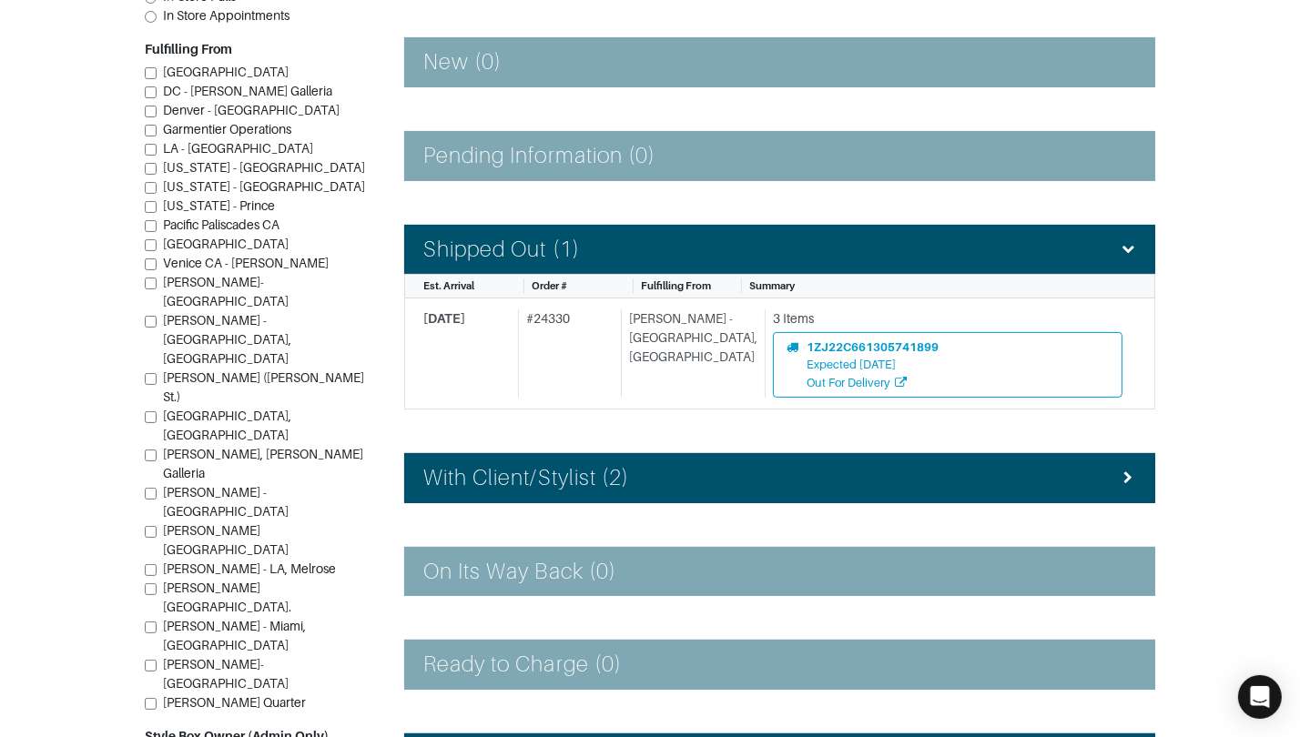
scroll to position [265, 0]
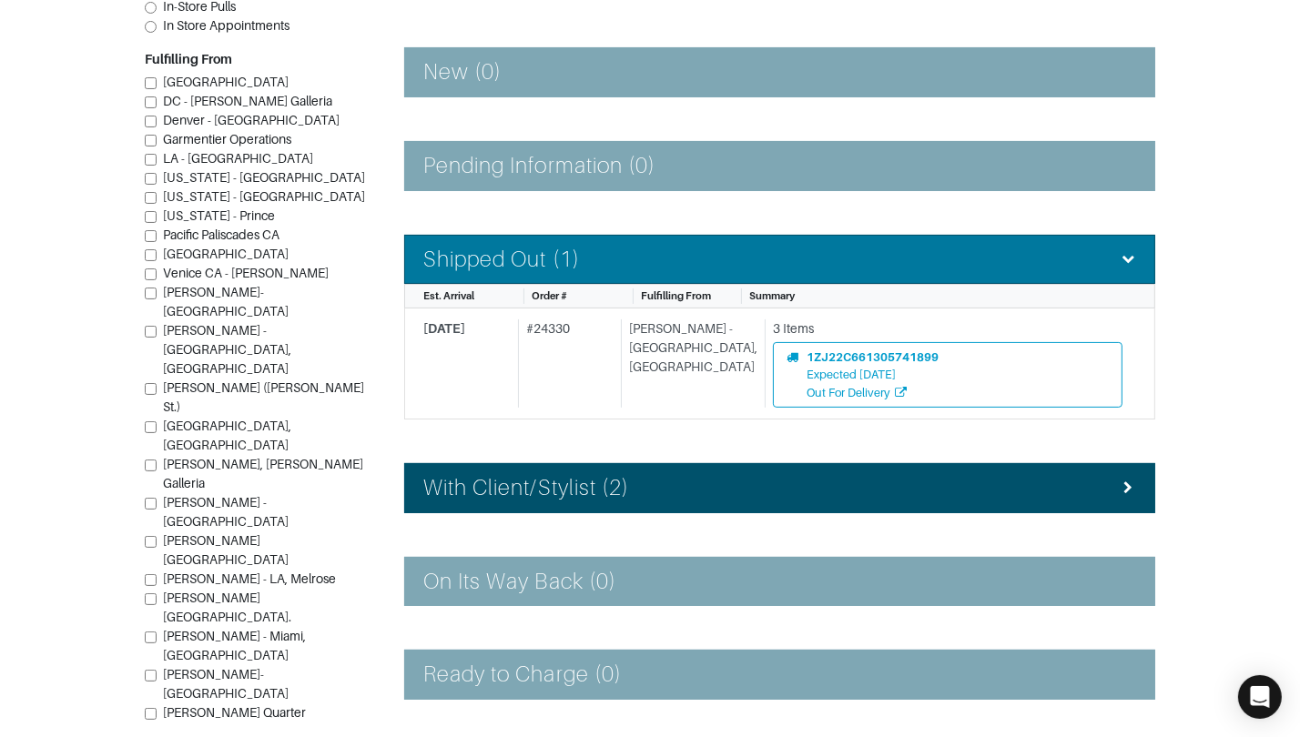
click at [832, 253] on div "Shipped Out (1)" at bounding box center [779, 260] width 713 height 26
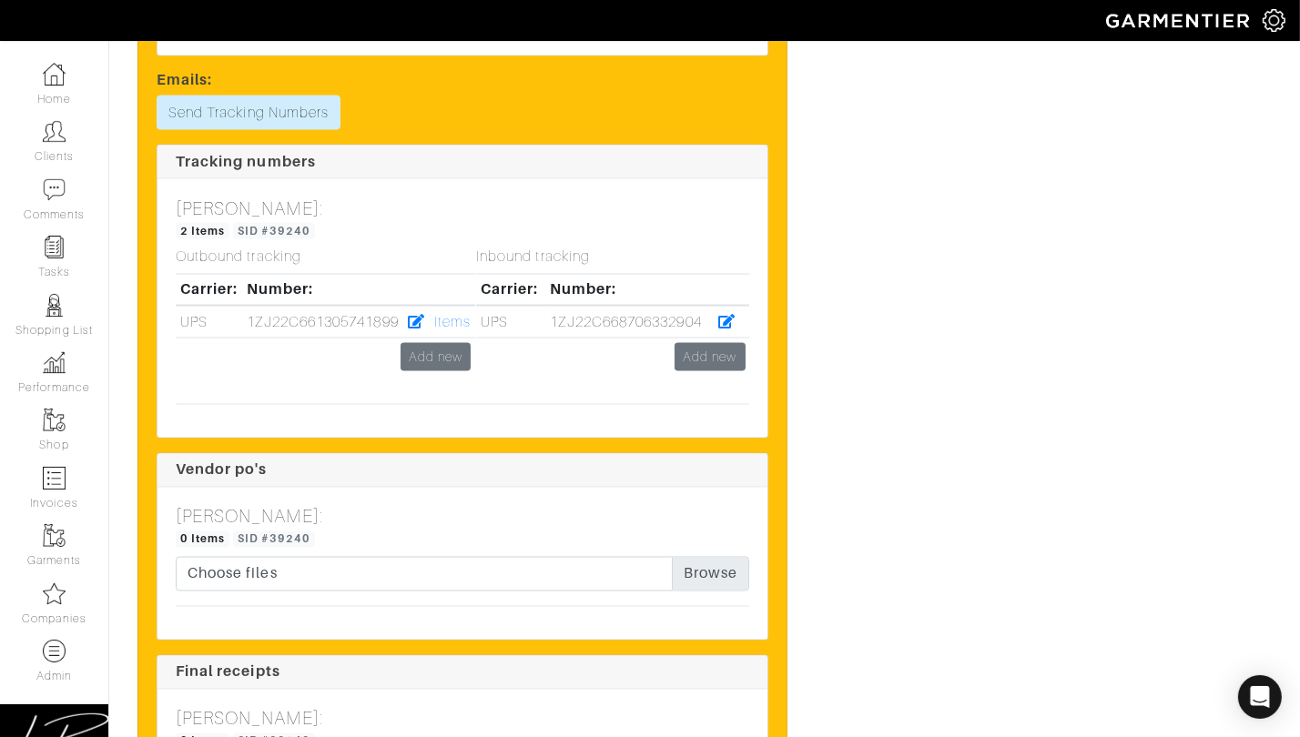
scroll to position [3105, 0]
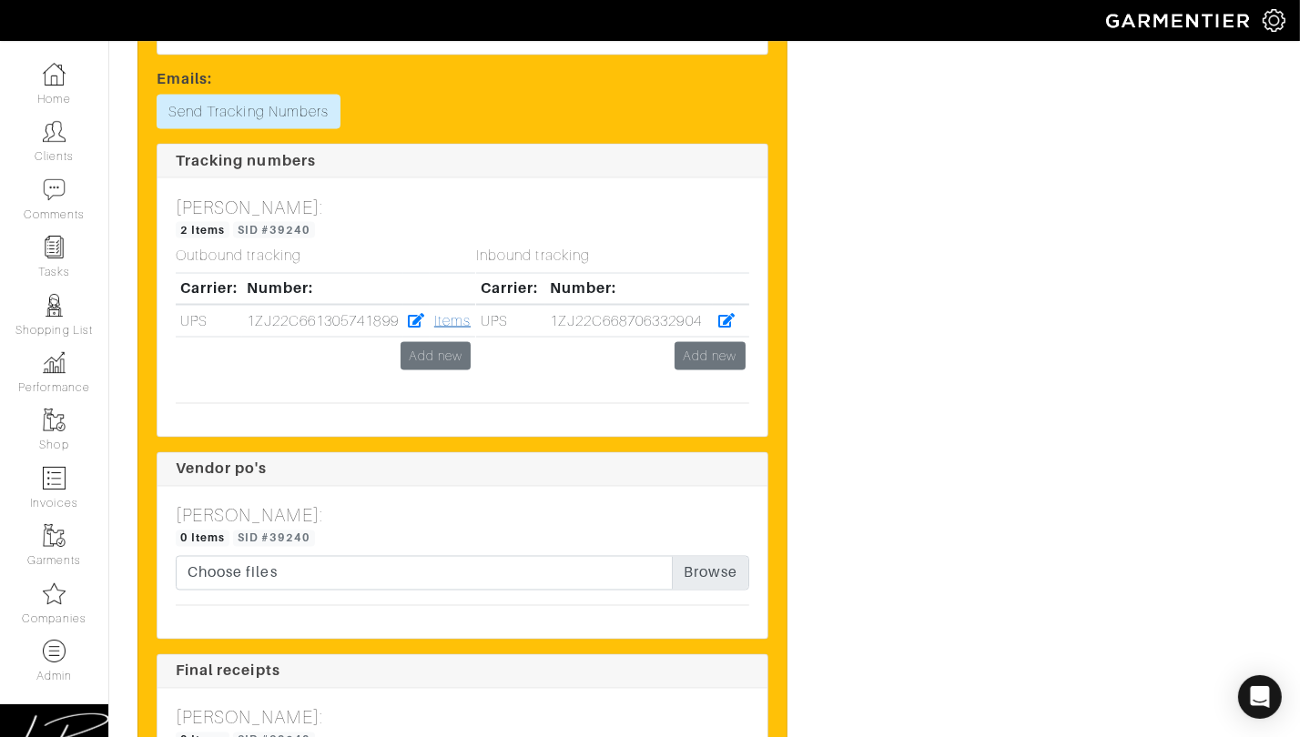
click at [455, 330] on link "Items" at bounding box center [452, 321] width 36 height 16
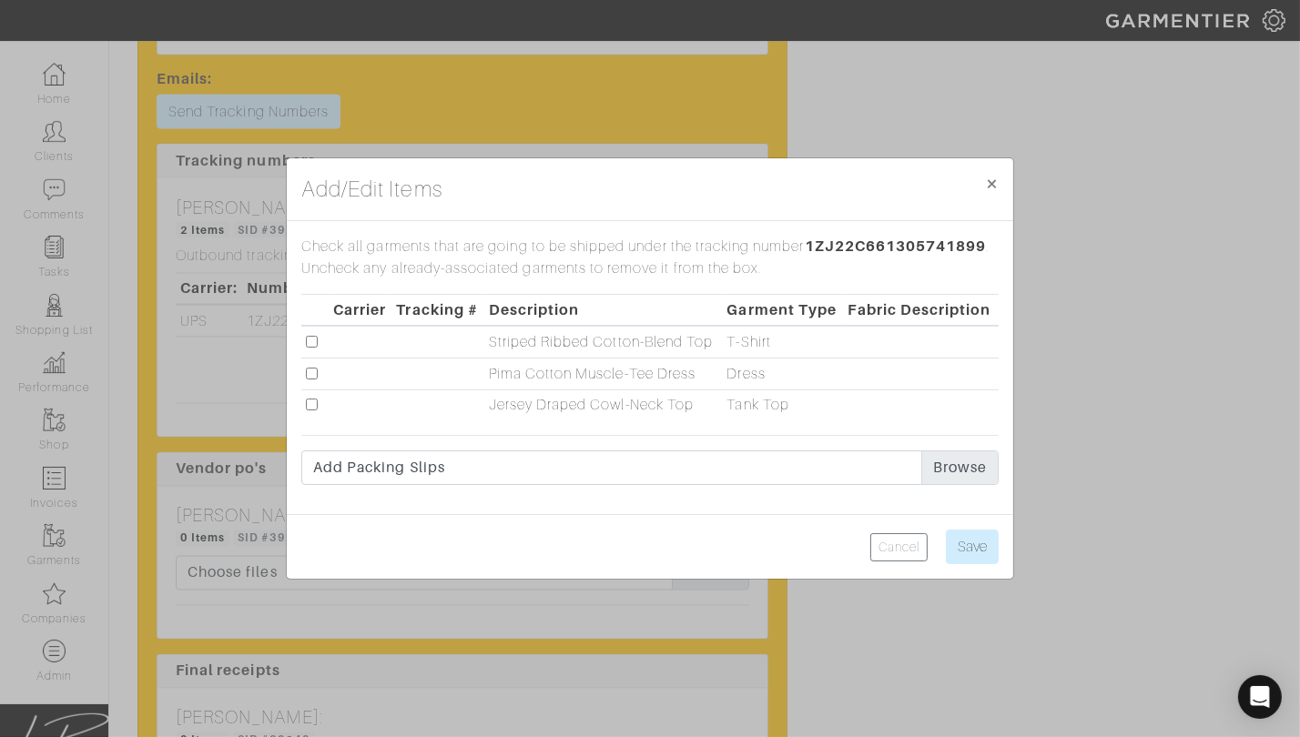
drag, startPoint x: 309, startPoint y: 338, endPoint x: 310, endPoint y: 357, distance: 19.2
click at [310, 339] on input "checkbox" at bounding box center [312, 342] width 12 height 12
checkbox input "true"
drag, startPoint x: 311, startPoint y: 370, endPoint x: 306, endPoint y: 406, distance: 35.9
click at [311, 370] on input "checkbox" at bounding box center [312, 374] width 12 height 12
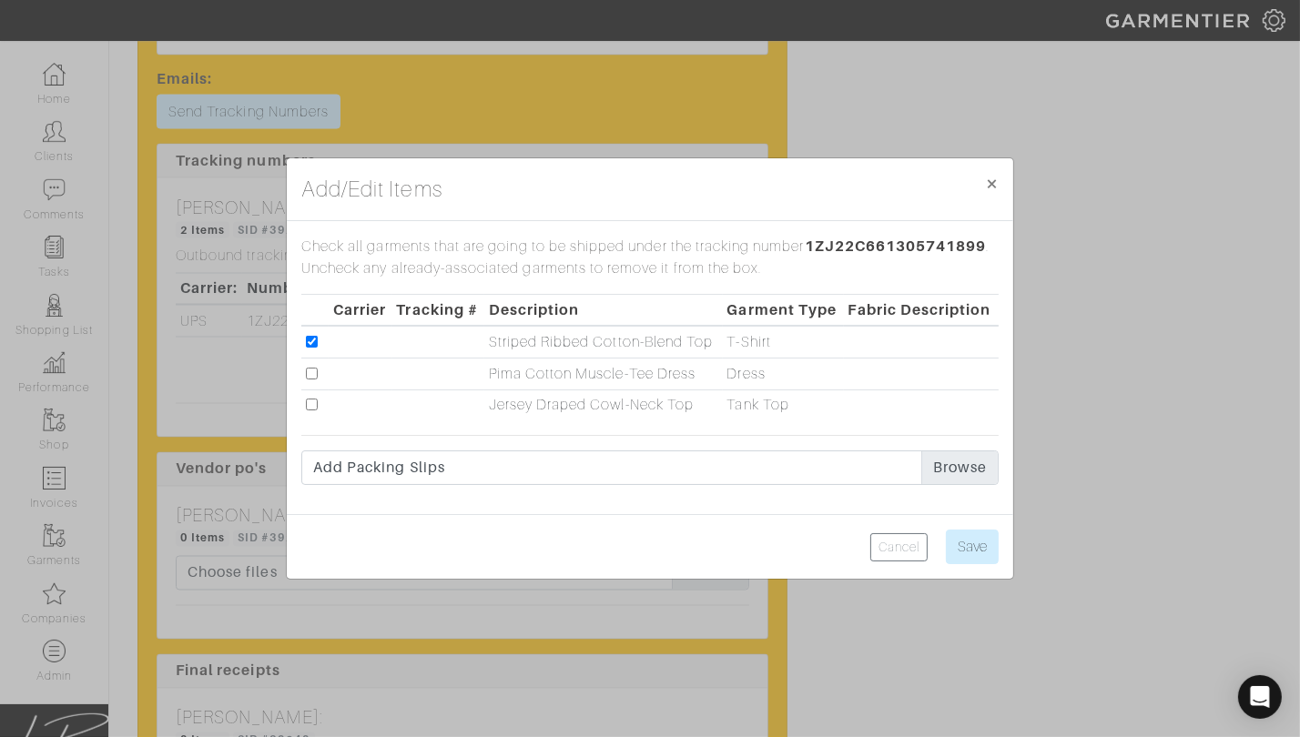
checkbox input "true"
click at [306, 407] on input "checkbox" at bounding box center [312, 405] width 12 height 12
checkbox input "true"
click at [983, 548] on input "Save" at bounding box center [972, 547] width 53 height 35
type input "Save"
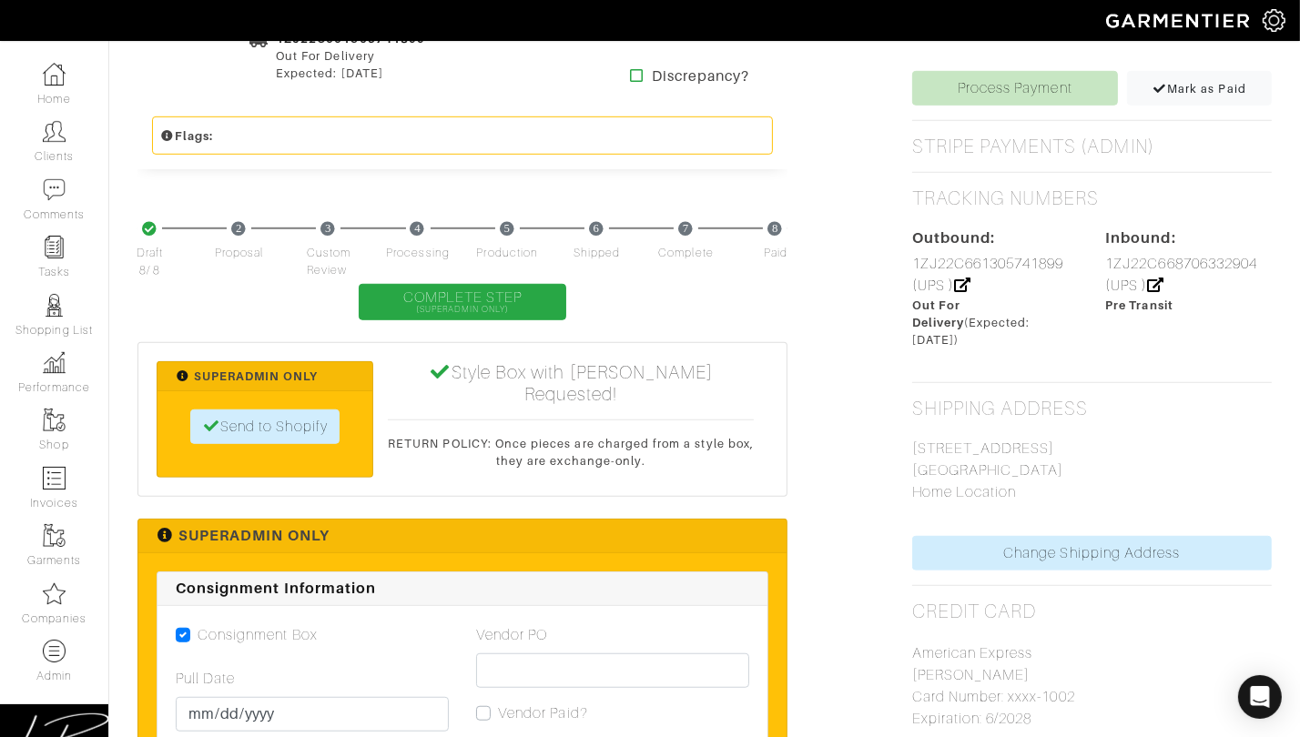
scroll to position [0, 0]
